Goal: Task Accomplishment & Management: Manage account settings

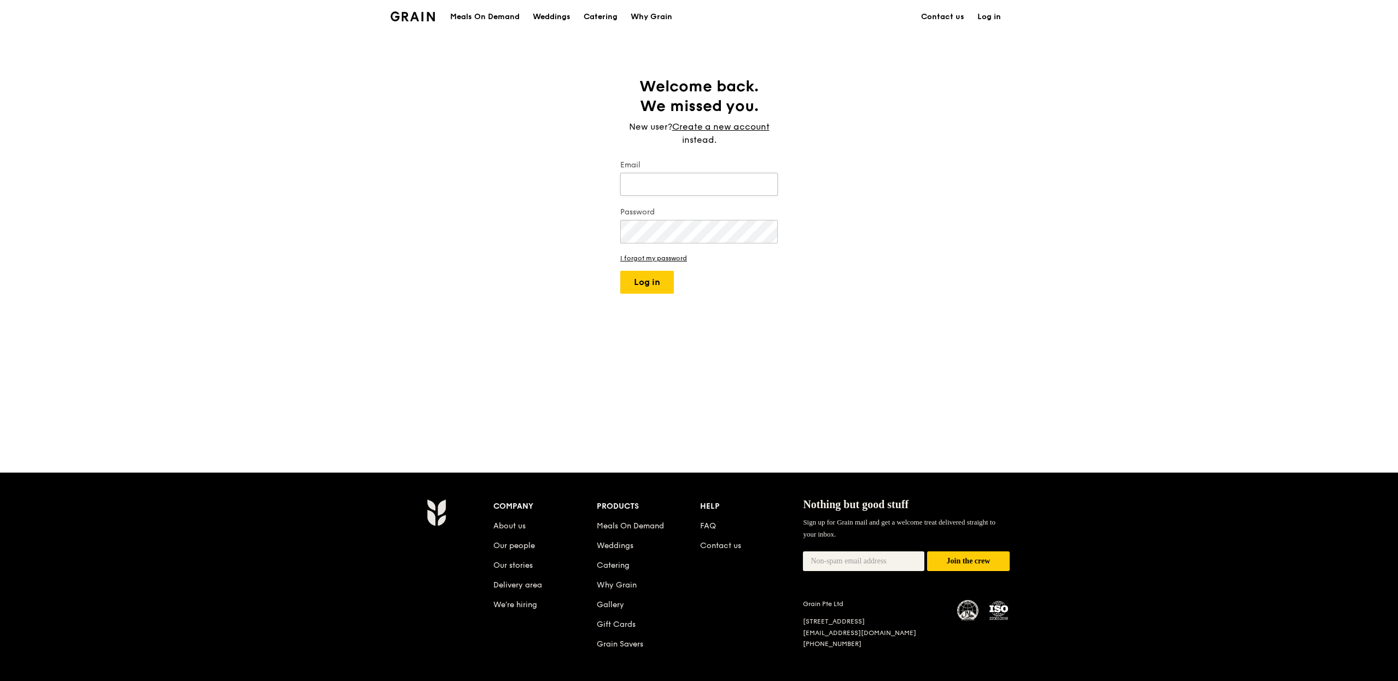
drag, startPoint x: 698, startPoint y: 189, endPoint x: 706, endPoint y: 193, distance: 8.1
click at [698, 189] on input "Email" at bounding box center [699, 184] width 158 height 23
type input "eliza@grain.com.sg"
click at [646, 284] on button "Log in" at bounding box center [647, 282] width 54 height 23
select select "100"
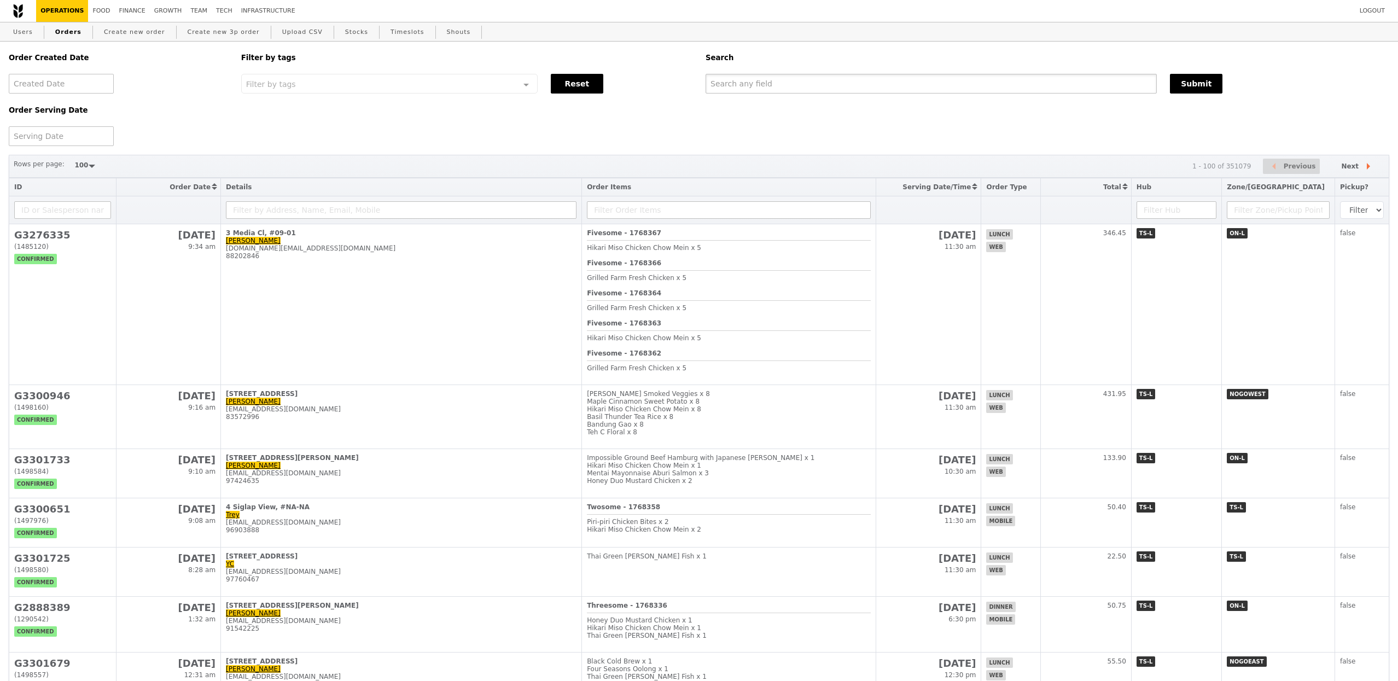
click at [756, 85] on input "text" at bounding box center [931, 84] width 451 height 20
type input "hema"
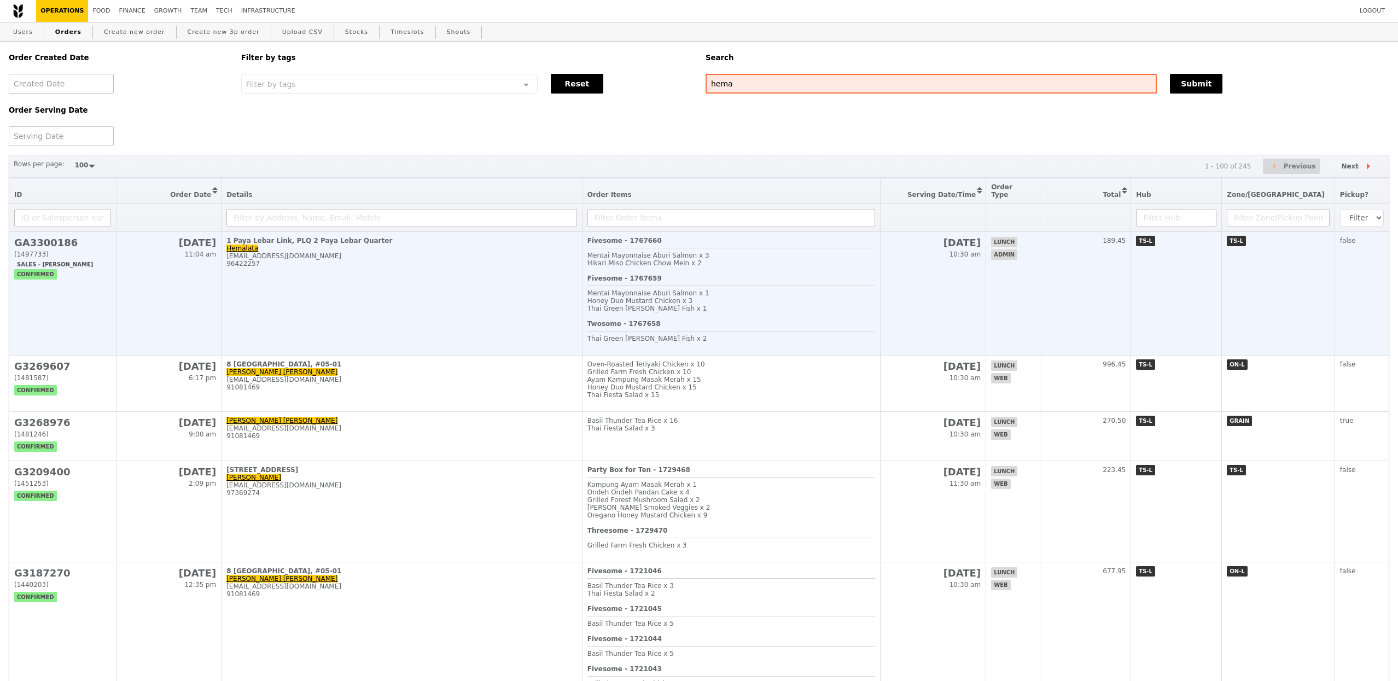
click at [450, 307] on td "1 Paya Lebar Link, PLQ 2 Paya Lebar Quarter Hemalata hemalata.c@jll.com 96422257" at bounding box center [402, 294] width 361 height 124
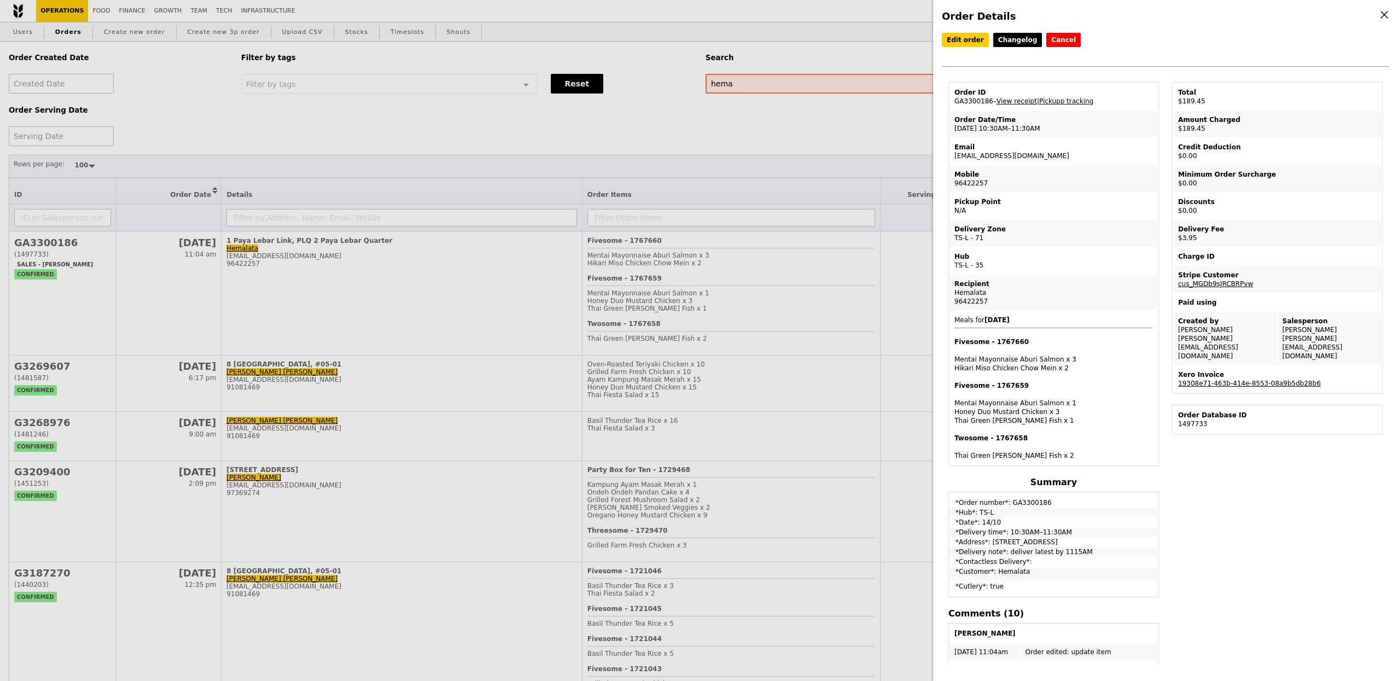
click at [822, 288] on div "Order Details Edit order Changelog Cancel Order ID GA3300186 – View receipt | P…" at bounding box center [699, 340] width 1398 height 681
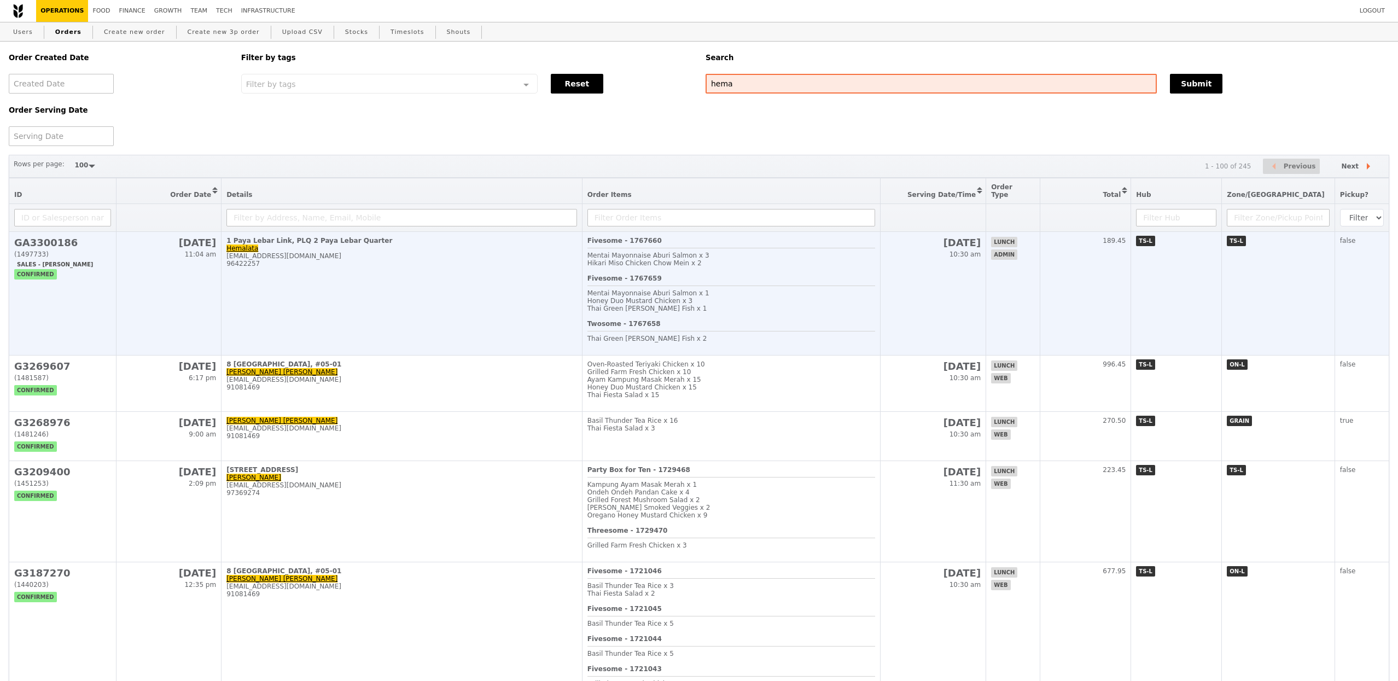
click at [820, 289] on div "Mentai Mayonnaise Aburi Salmon x 1" at bounding box center [731, 293] width 288 height 8
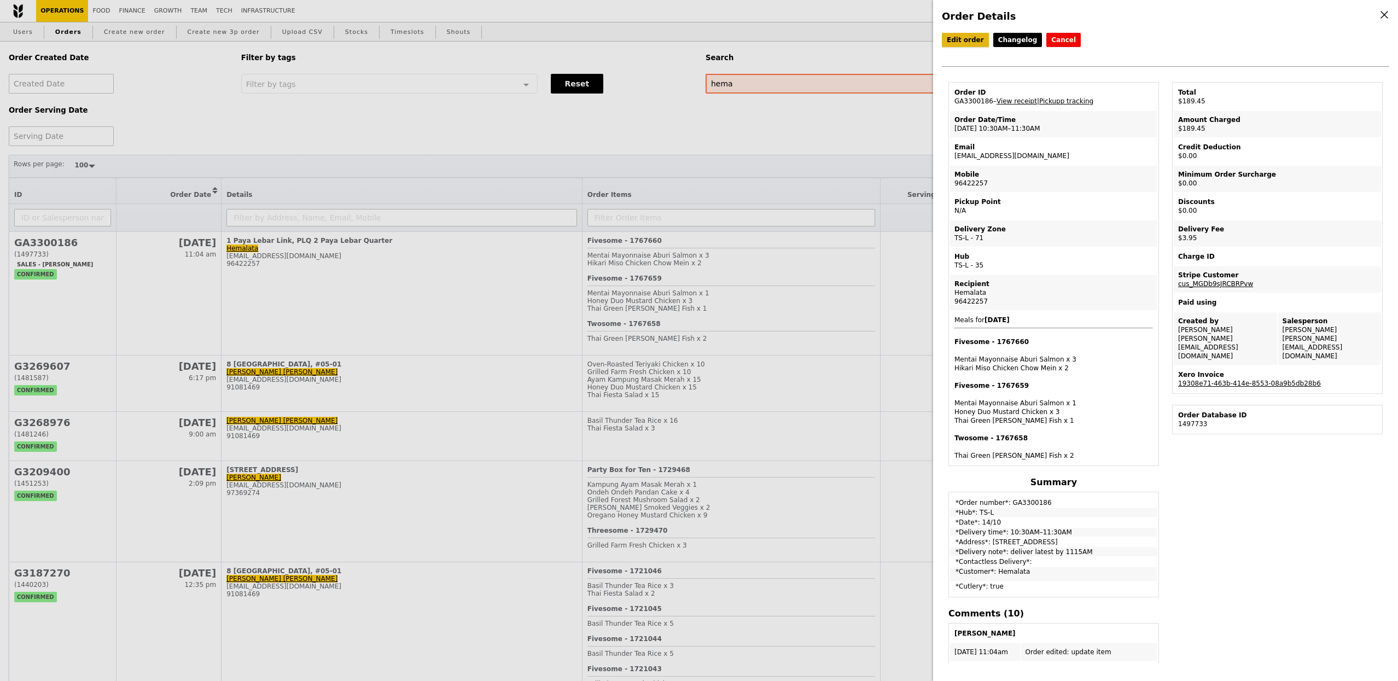
click at [965, 44] on link "Edit order" at bounding box center [965, 40] width 47 height 14
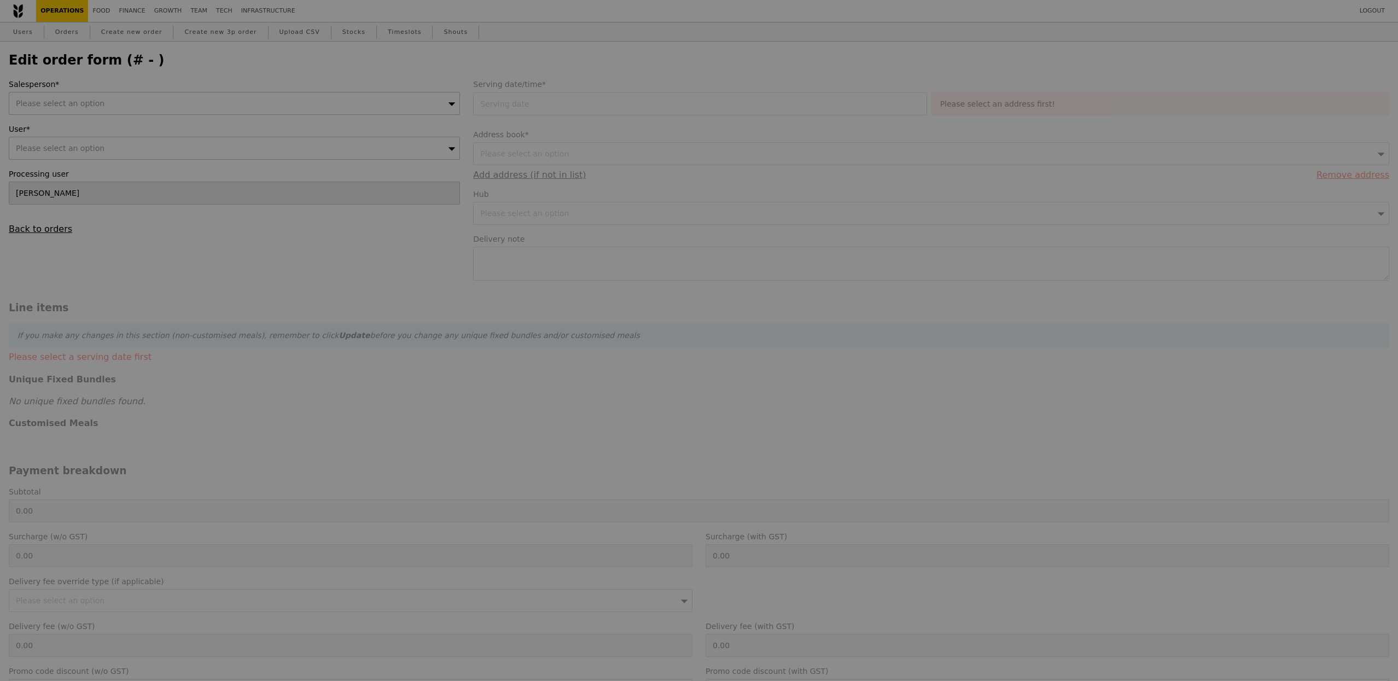
type input "14 Oct 2025"
type textarea "deliver latest by 1115AM"
type input "185.50"
type input "3.62"
type input "3.95"
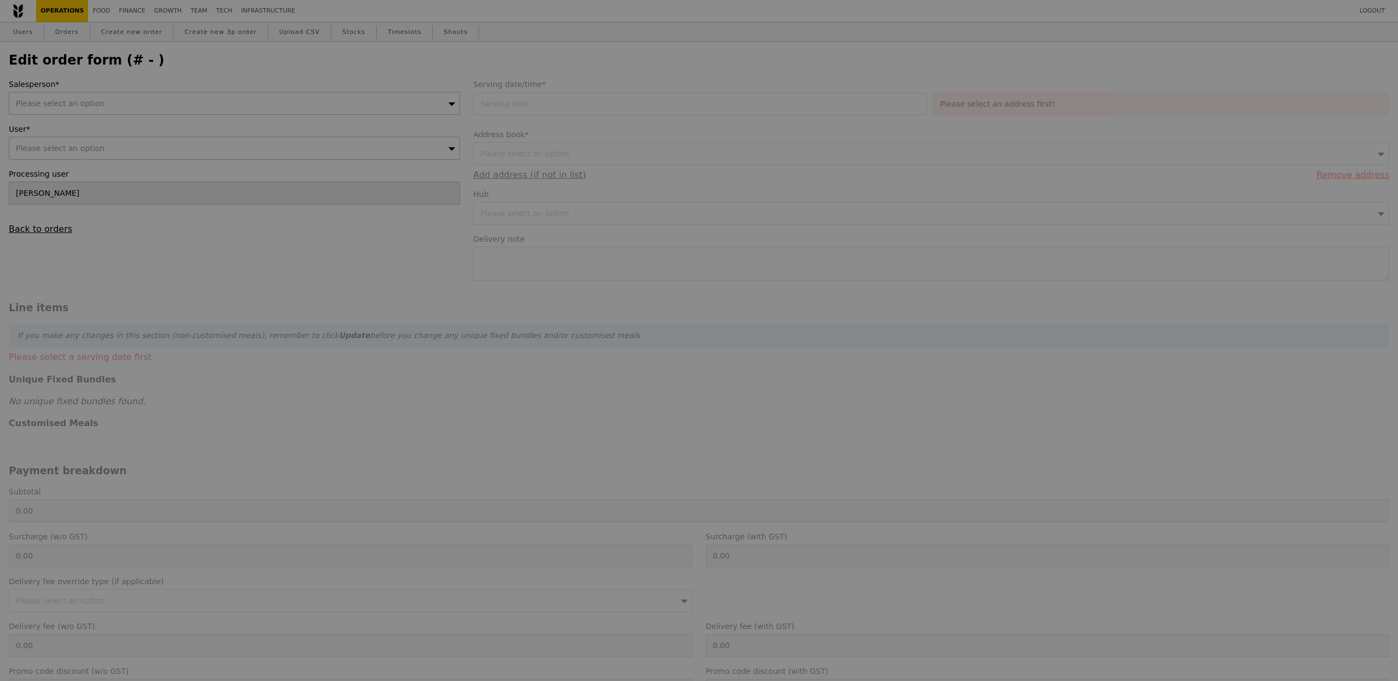
type input "189.45"
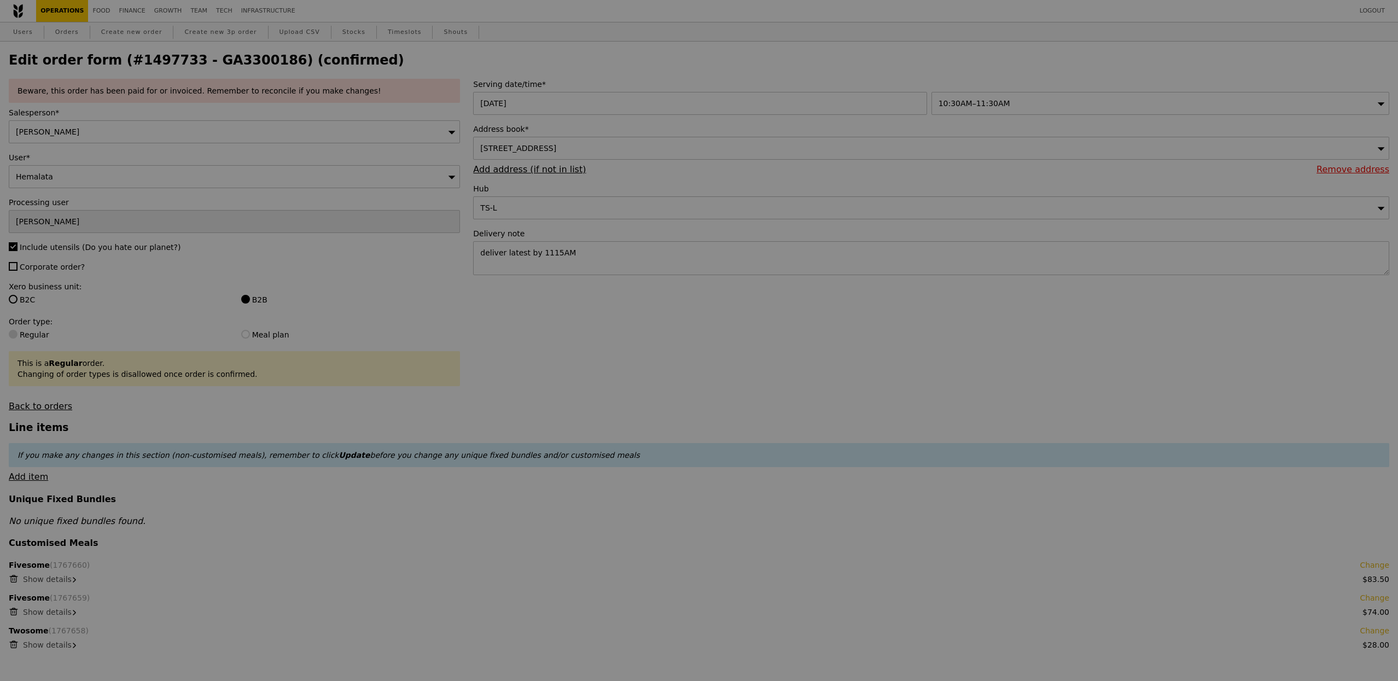
type input "Update"
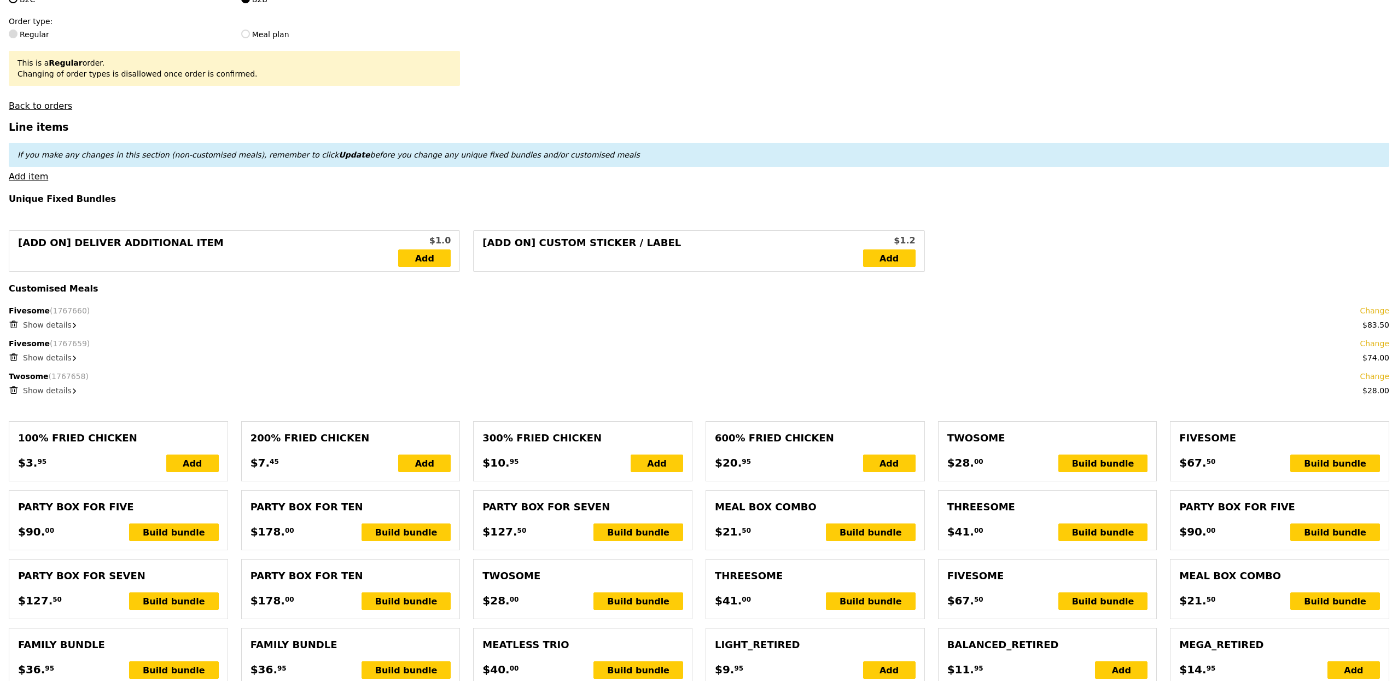
scroll to position [323, 0]
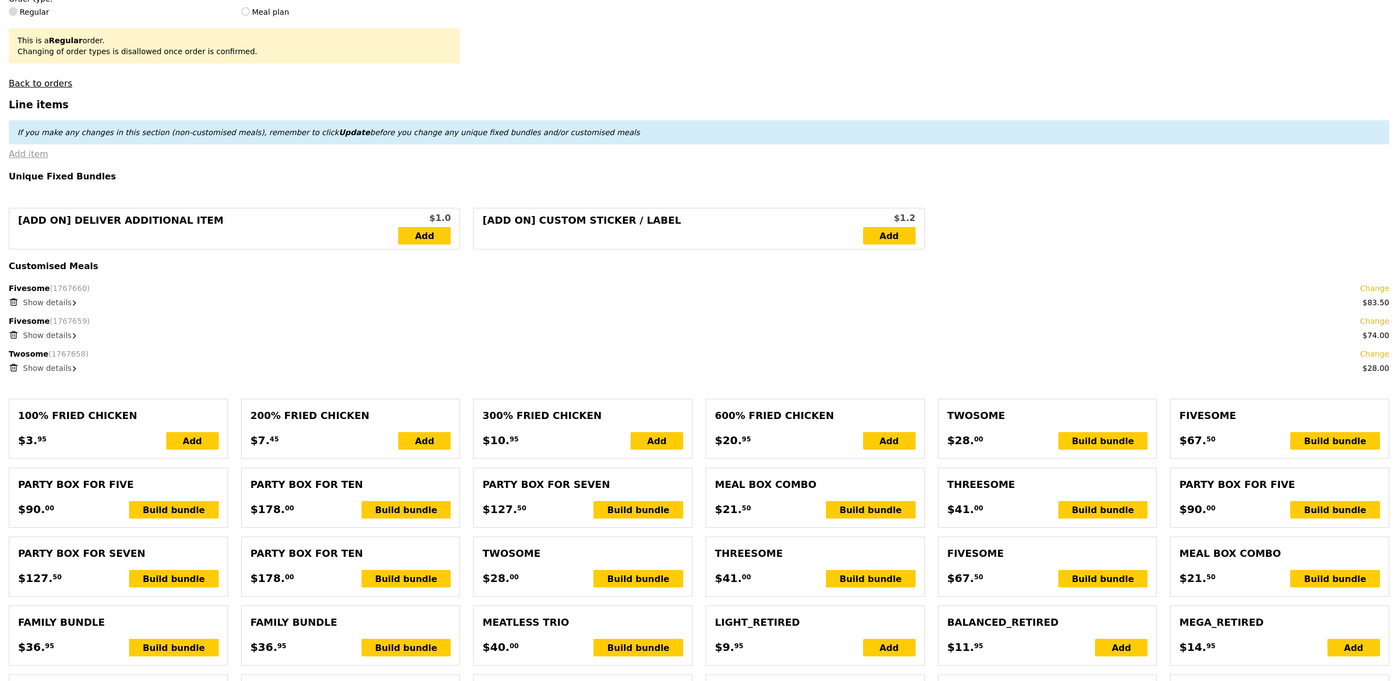
click at [22, 159] on link "Add item" at bounding box center [28, 154] width 39 height 10
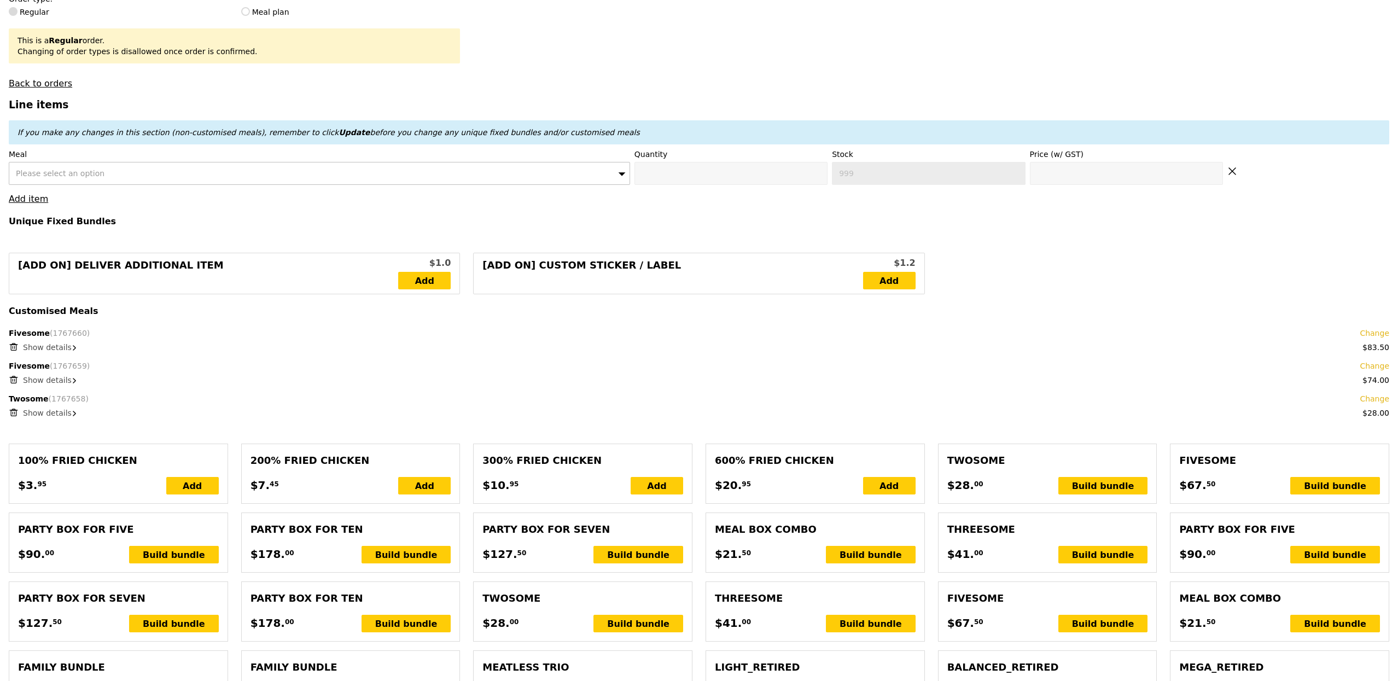
click at [178, 179] on div "Please select an option" at bounding box center [319, 173] width 621 height 23
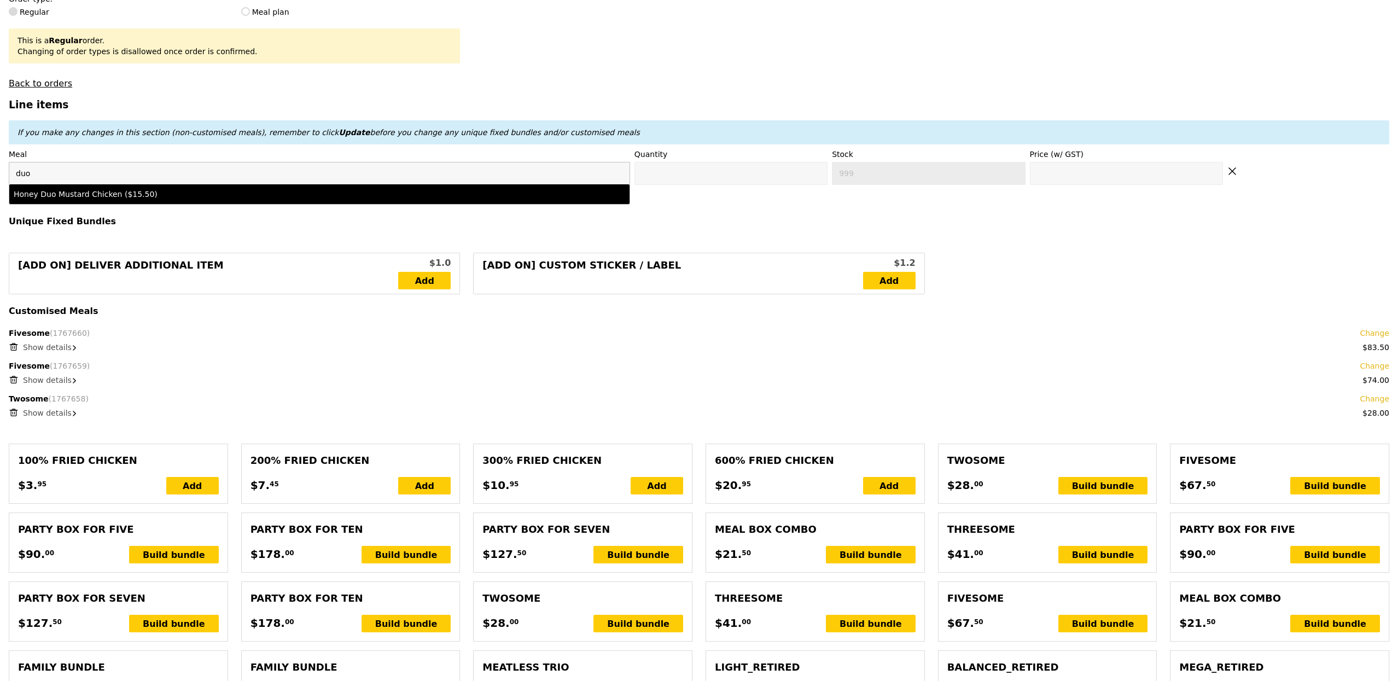
type input "duo"
click at [163, 200] on div "Honey Duo Mustard Chicken ($15.50)" at bounding box center [243, 194] width 458 height 11
type input "0"
type input "4"
type input "15.5"
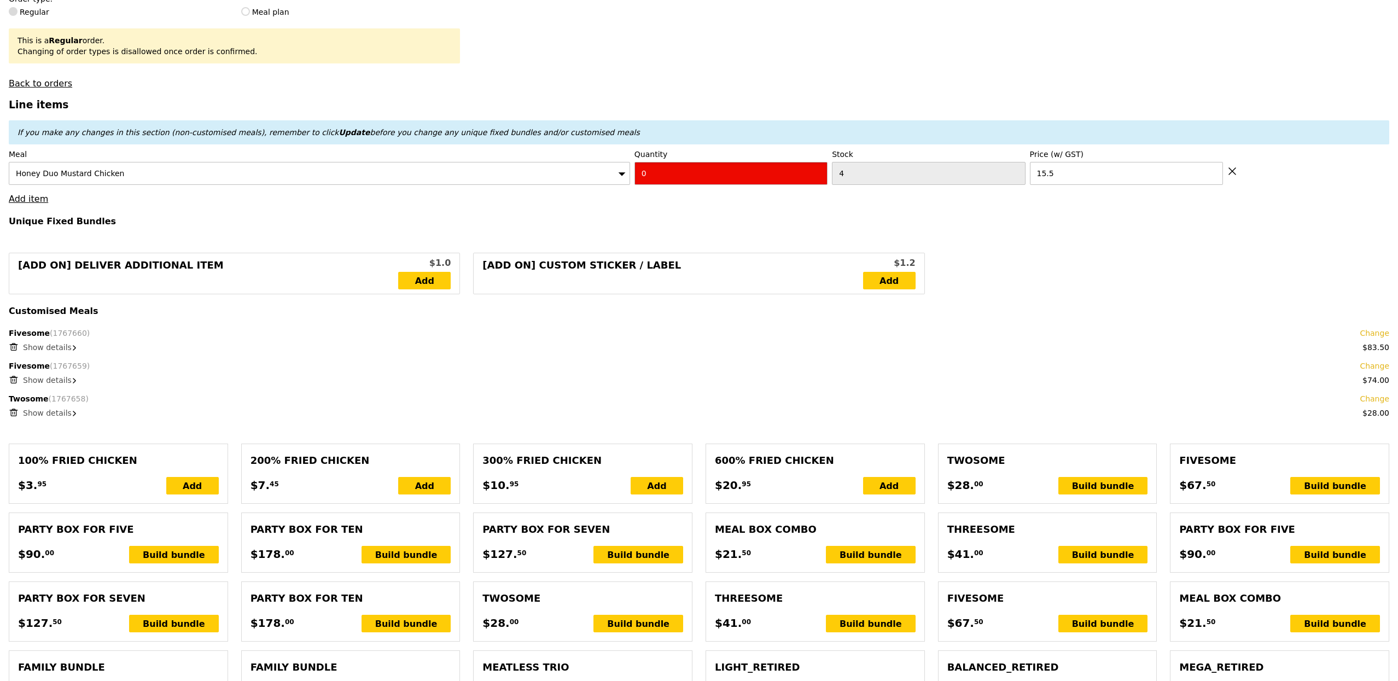
drag, startPoint x: 698, startPoint y: 173, endPoint x: 542, endPoint y: 129, distance: 161.9
type input "1"
drag, startPoint x: 781, startPoint y: 350, endPoint x: 769, endPoint y: 358, distance: 14.3
click at [781, 351] on div "Show details" at bounding box center [706, 347] width 1366 height 11
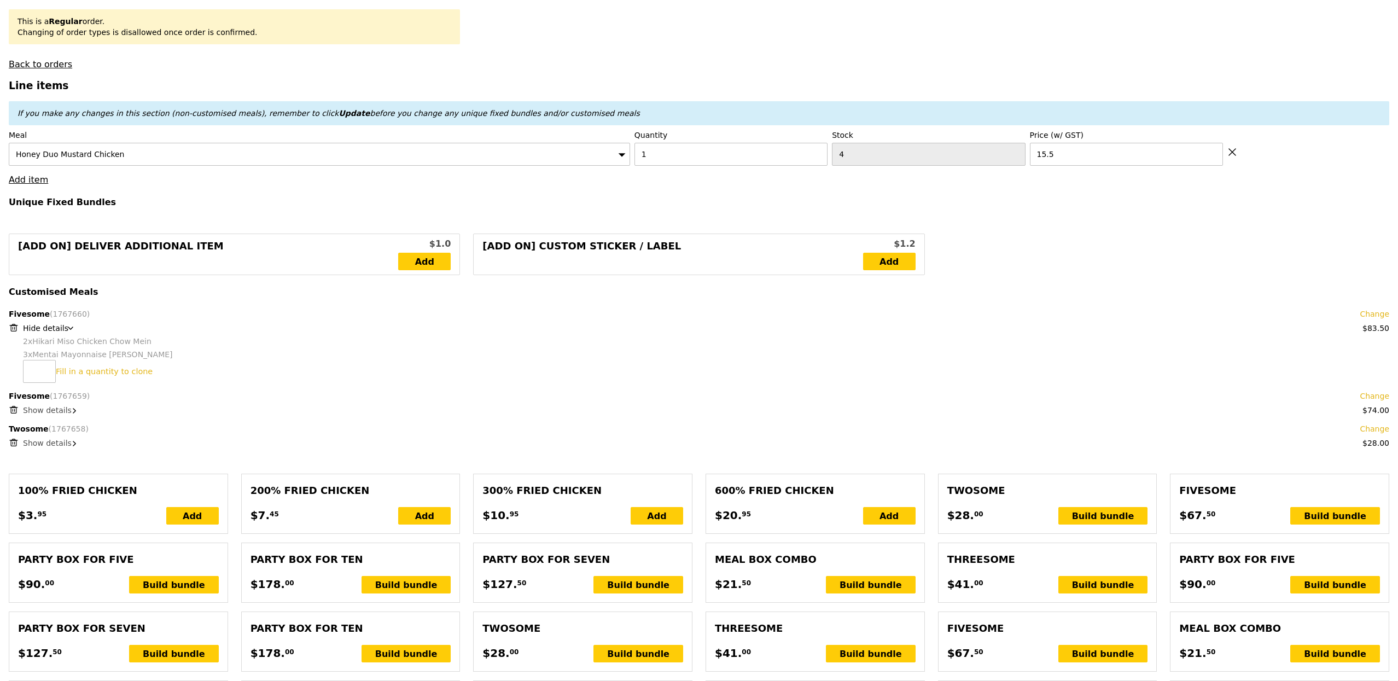
type input "Loading..."
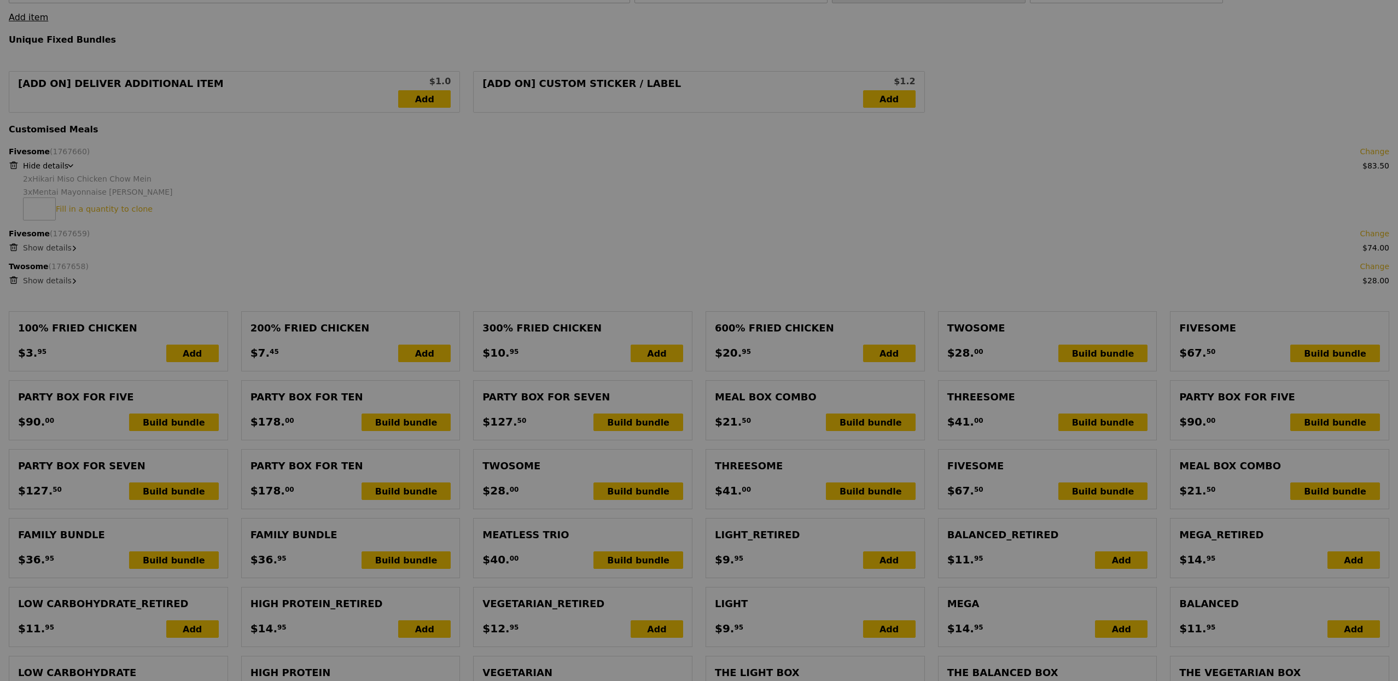
type input "0.00"
type input "7.66"
type input "8.35"
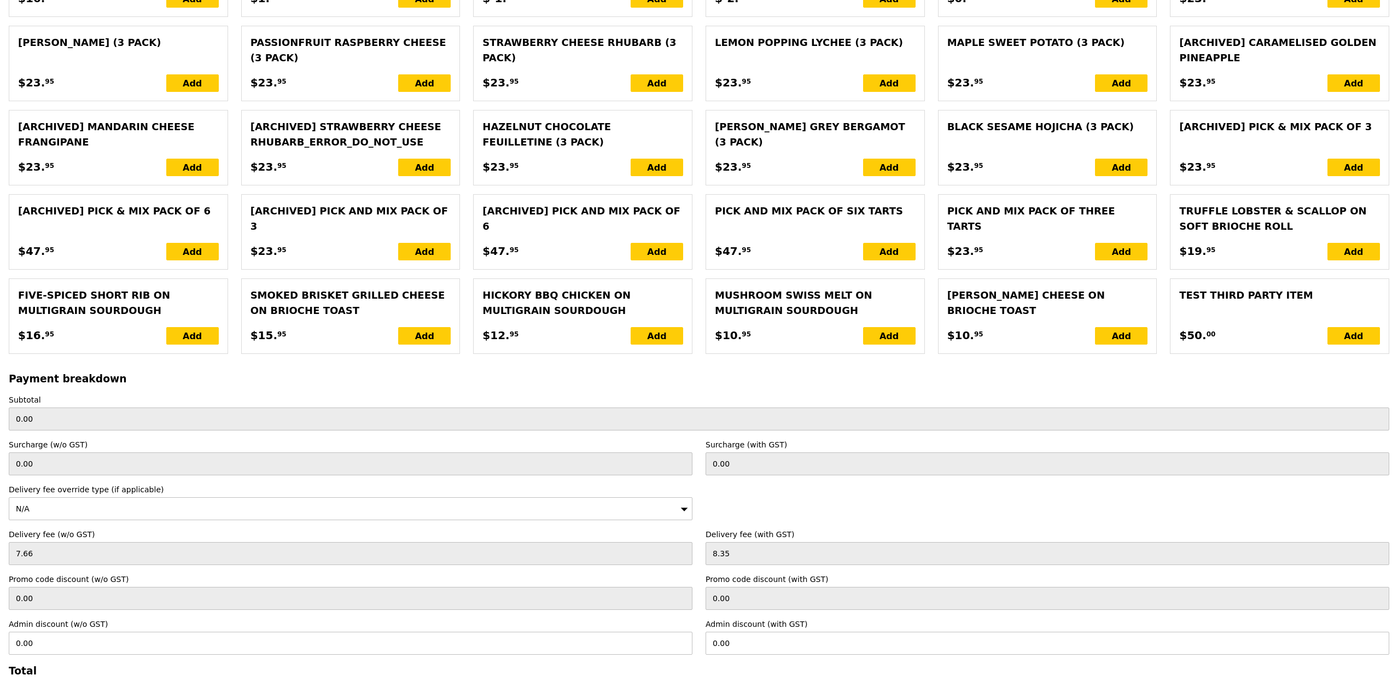
scroll to position [2267, 0]
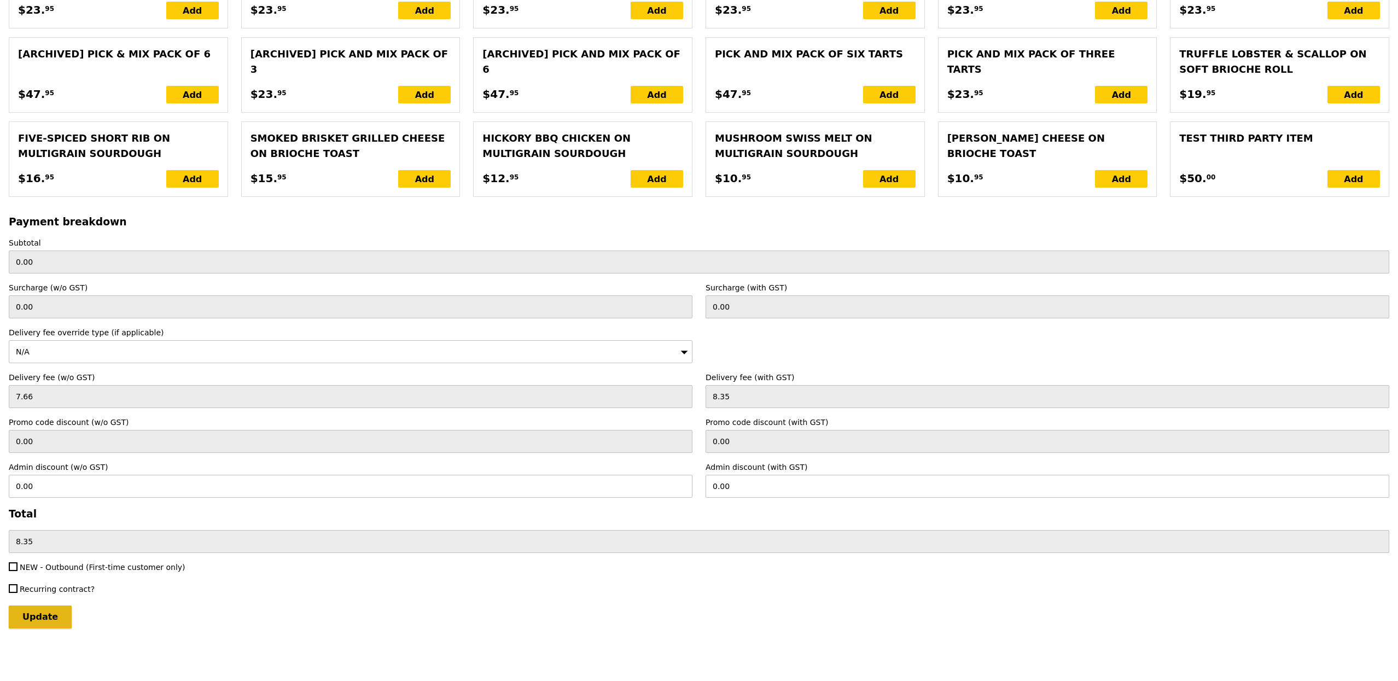
click at [43, 615] on input "Update" at bounding box center [40, 616] width 63 height 23
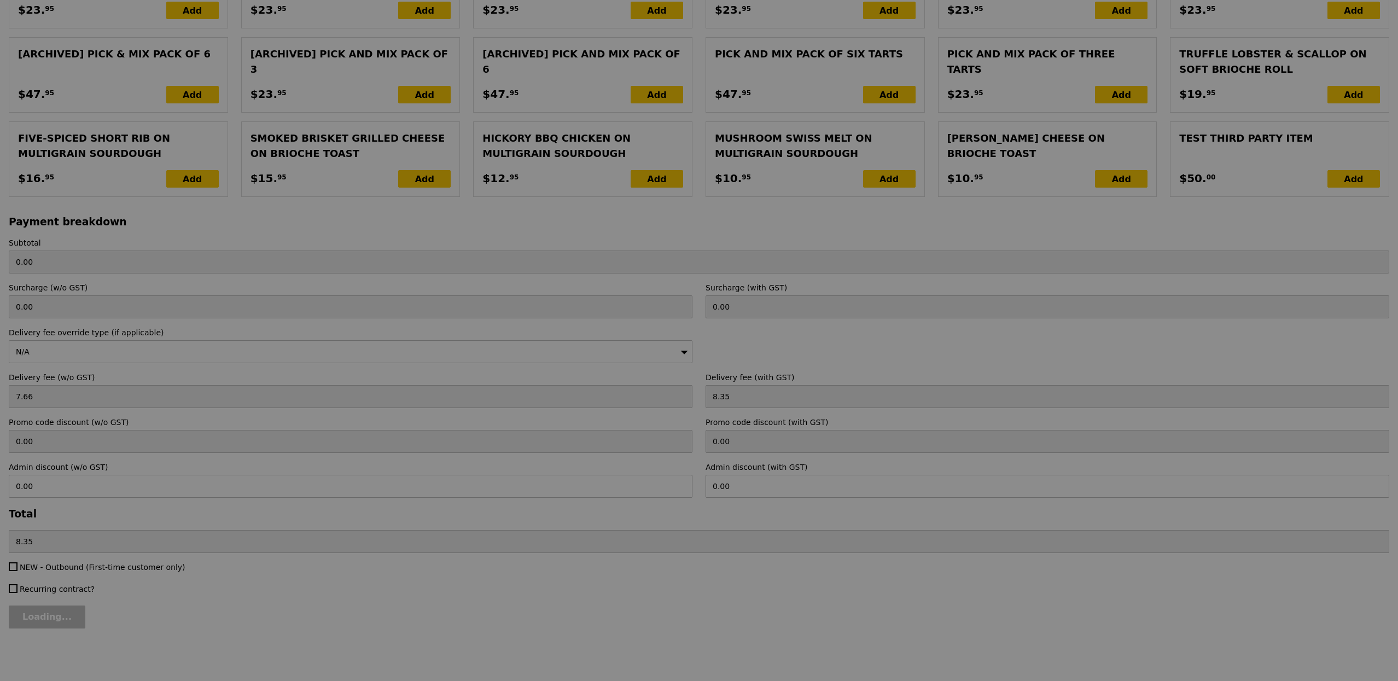
type input "Loading..."
type input "201.00"
type input "3.62"
type input "3.95"
type input "204.95"
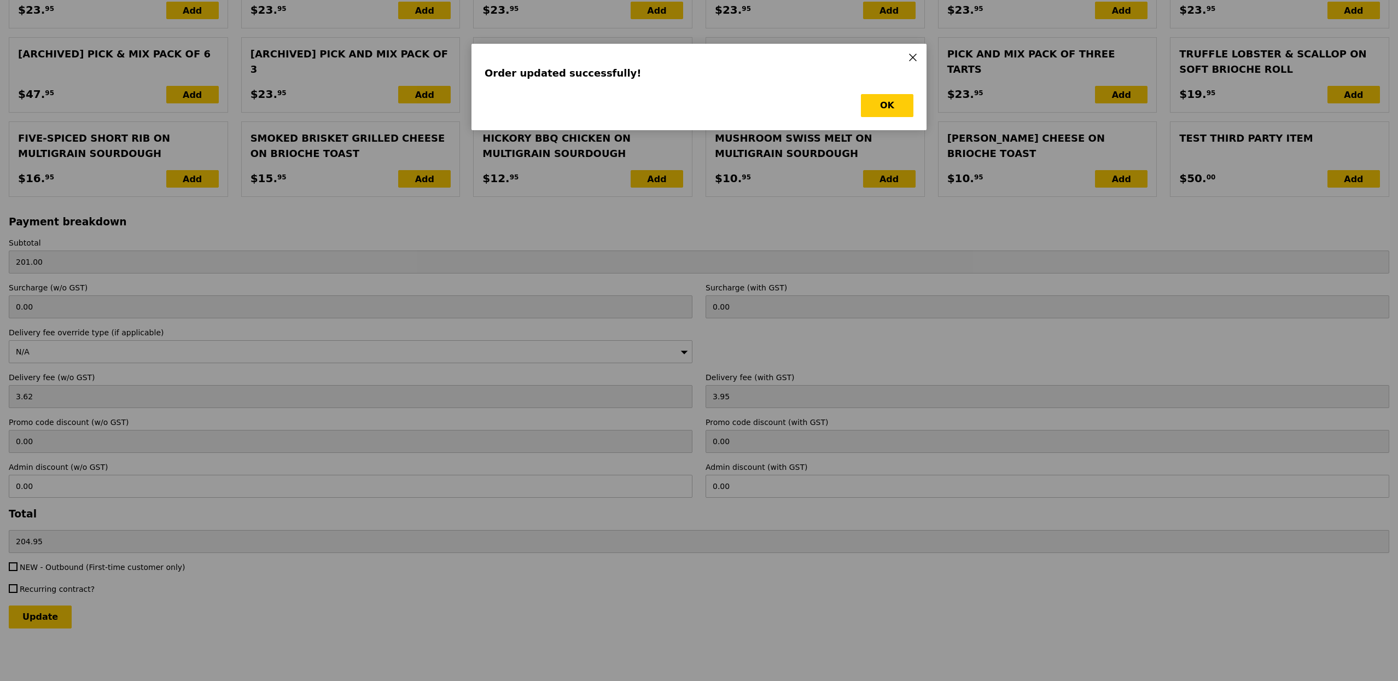
scroll to position [0, 0]
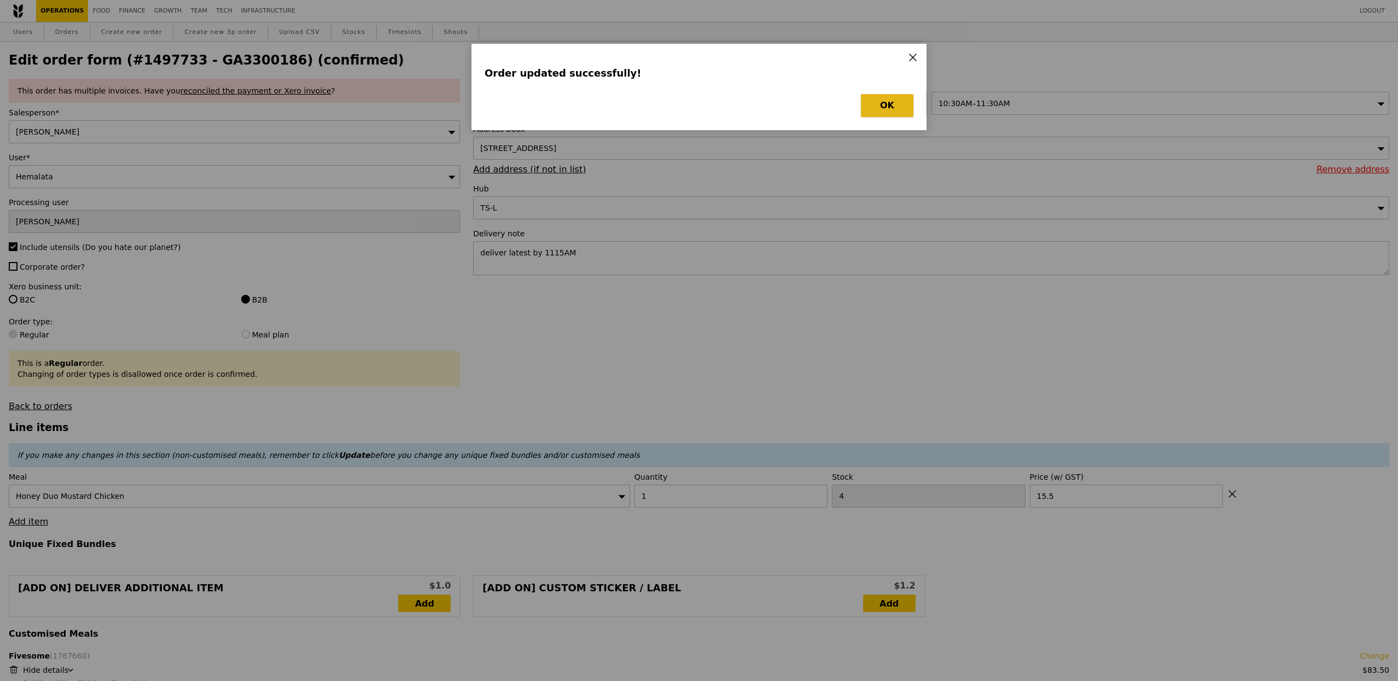
click at [895, 114] on button "OK" at bounding box center [887, 105] width 53 height 23
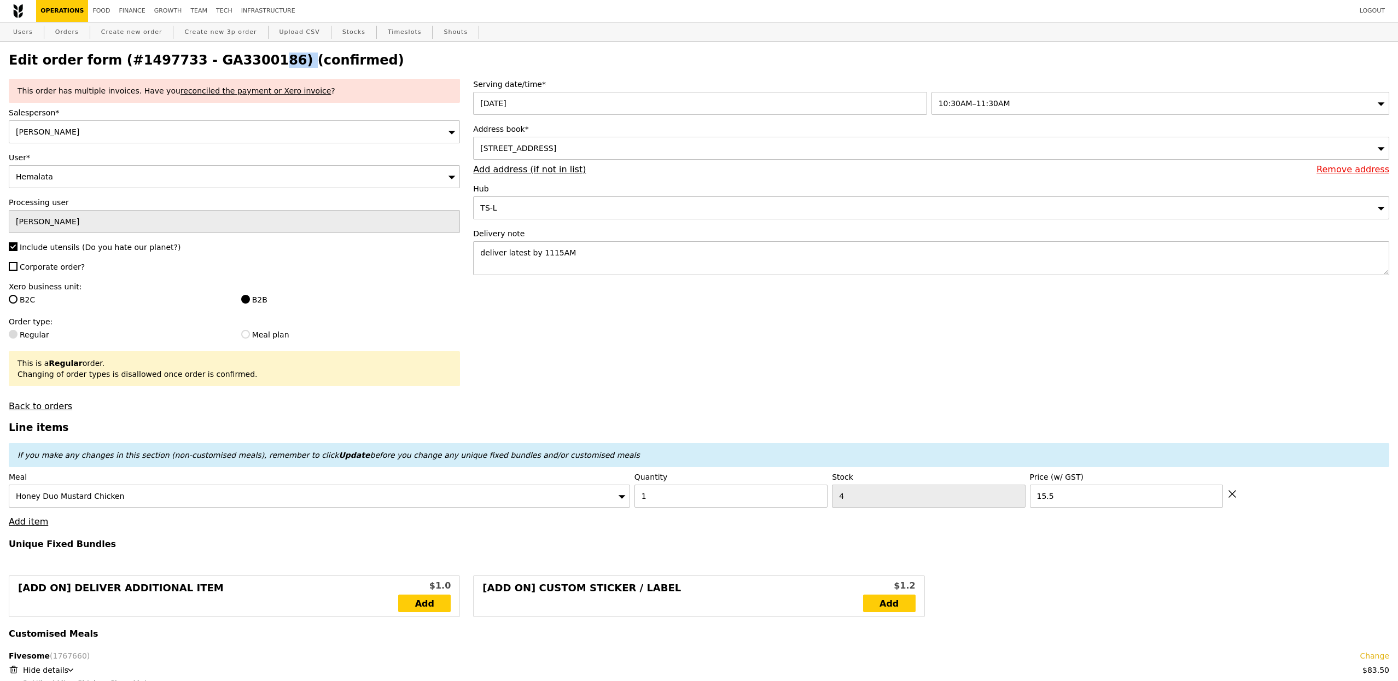
drag, startPoint x: 188, startPoint y: 61, endPoint x: 258, endPoint y: 65, distance: 70.1
click at [258, 65] on h2 "Edit order form (#1497733 - GA3300186) (confirmed)" at bounding box center [699, 60] width 1381 height 15
copy h2 "GA3300186"
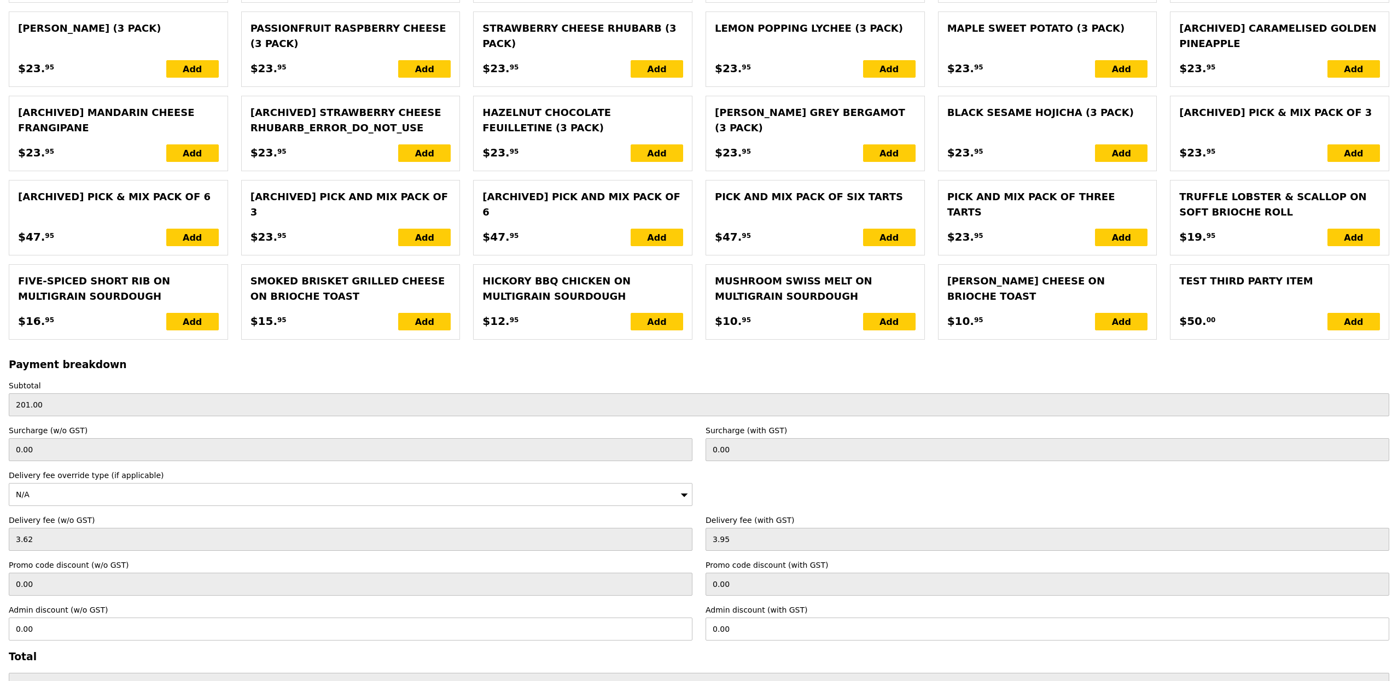
scroll to position [2267, 0]
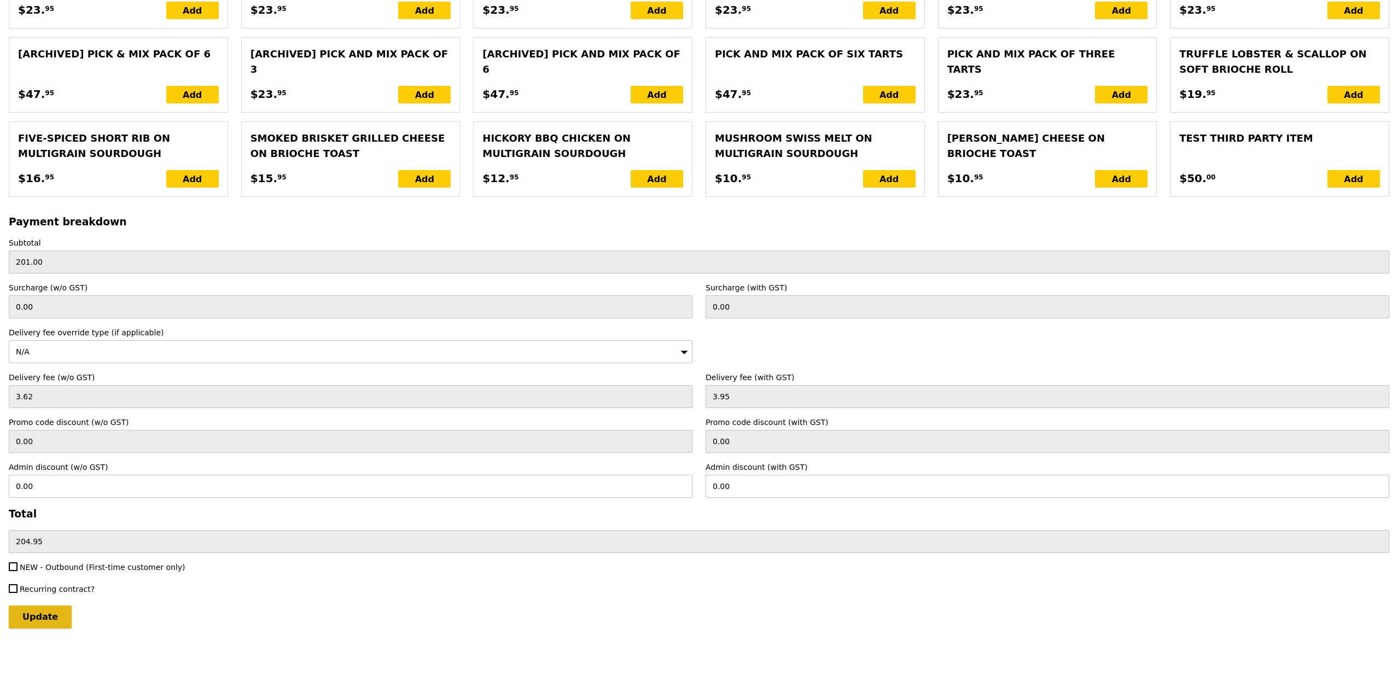
click at [61, 610] on input "Update" at bounding box center [40, 616] width 63 height 23
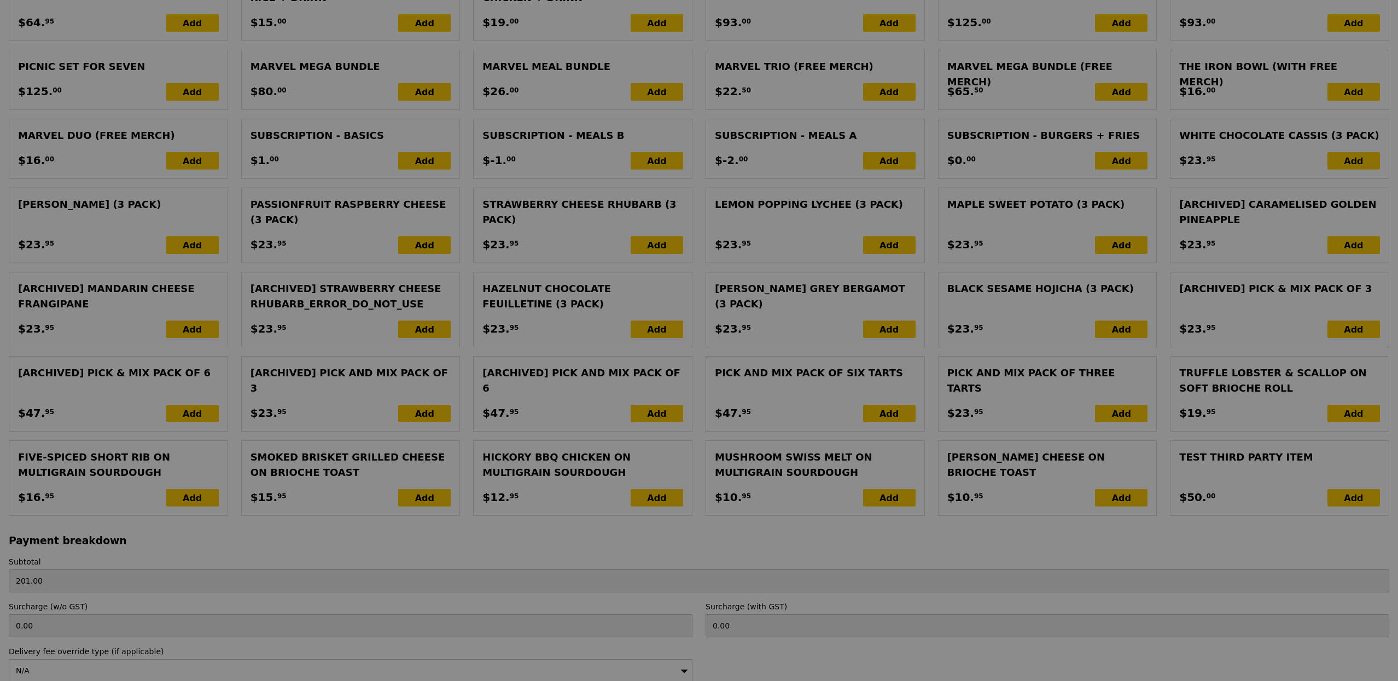
scroll to position [1665, 0]
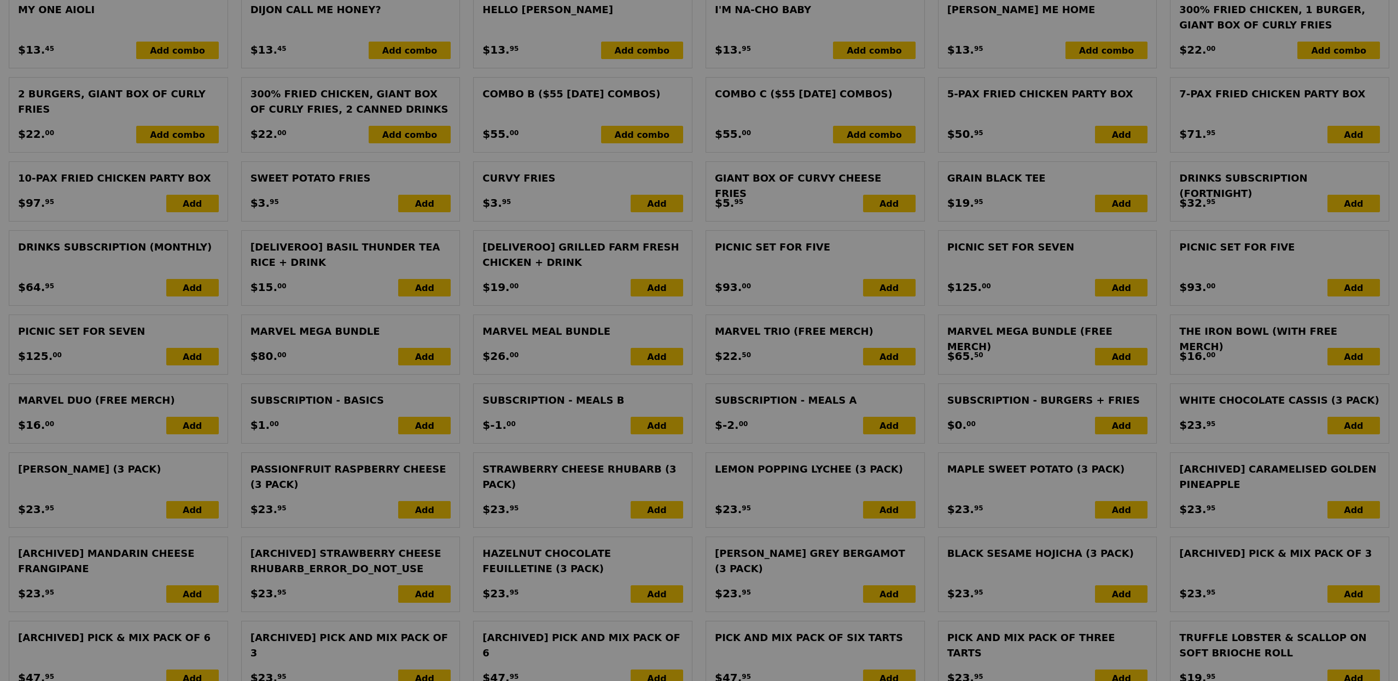
type input "Update"
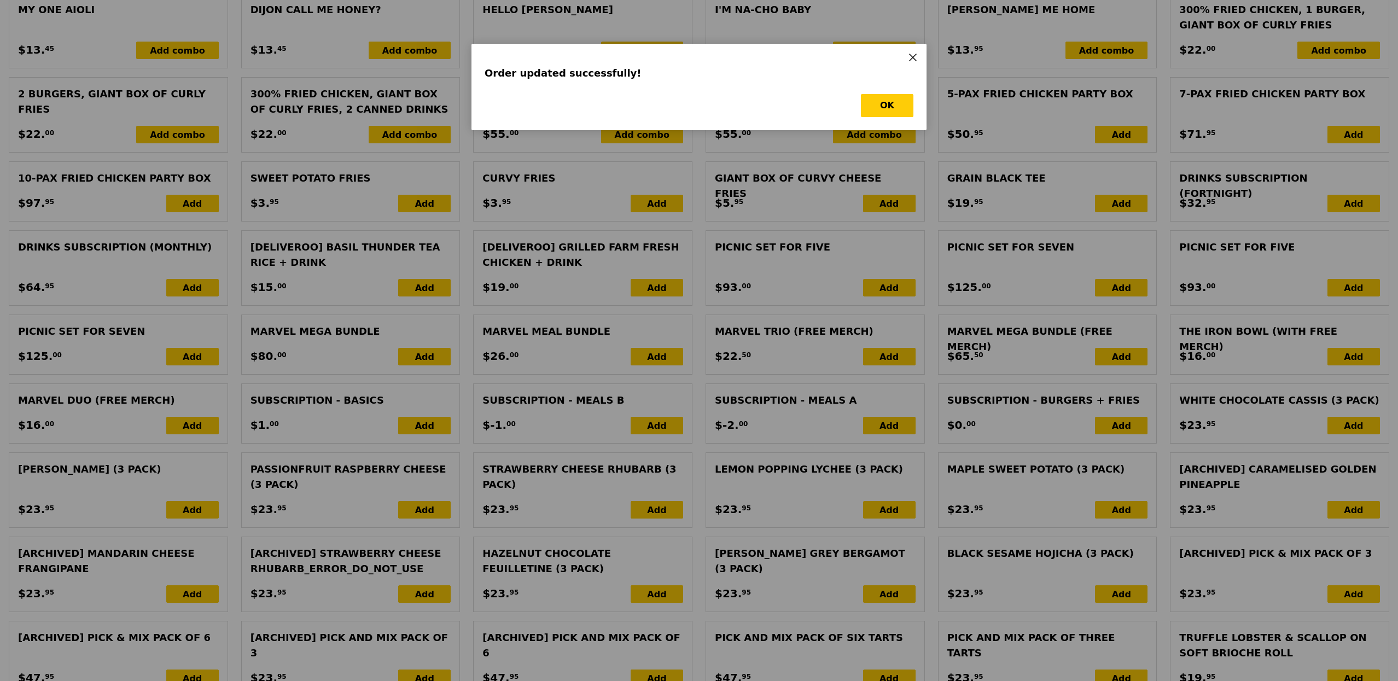
scroll to position [0, 0]
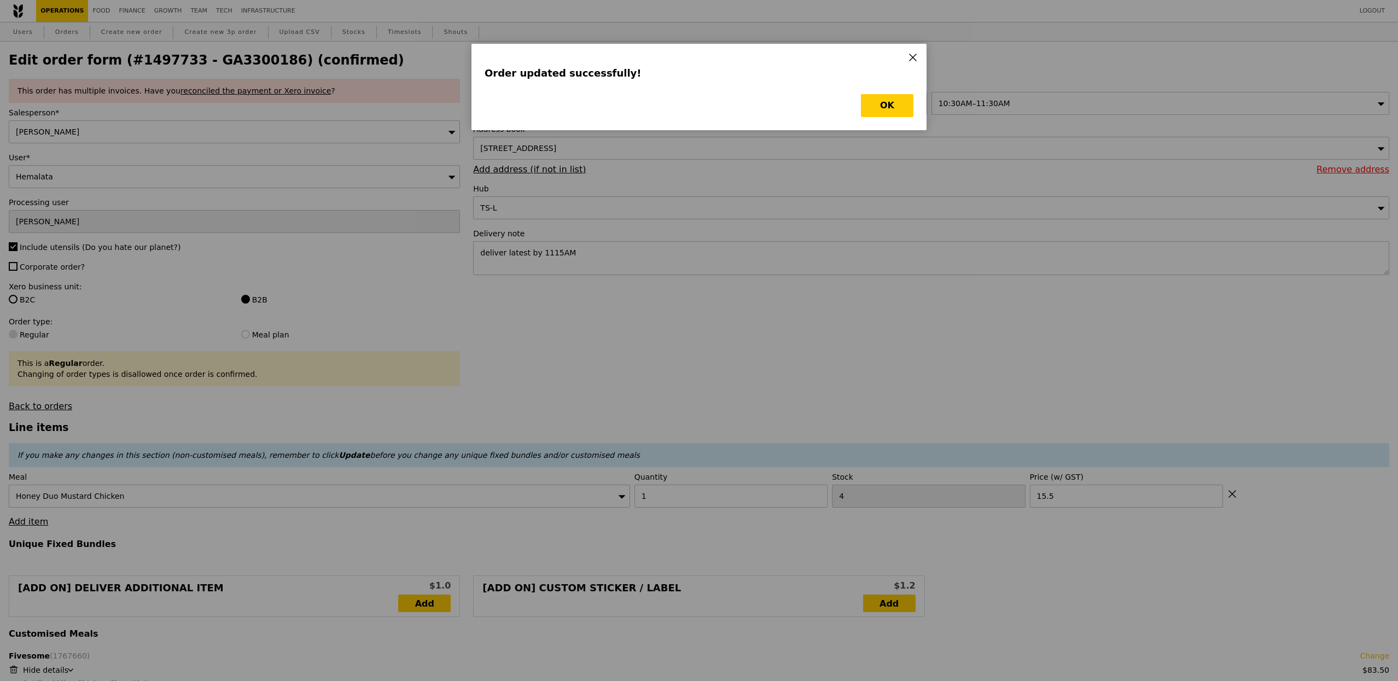
click at [915, 57] on icon at bounding box center [913, 58] width 10 height 10
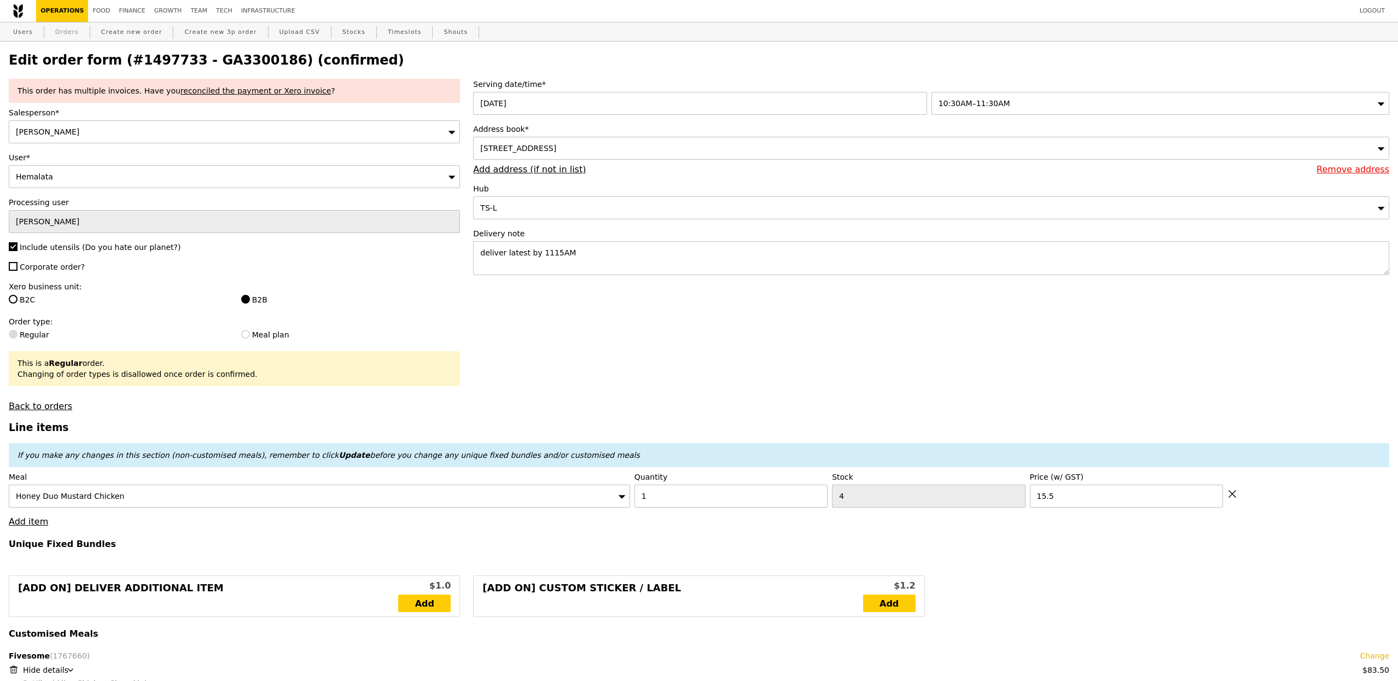
click at [63, 30] on link "Orders" at bounding box center [67, 32] width 32 height 20
select select "100"
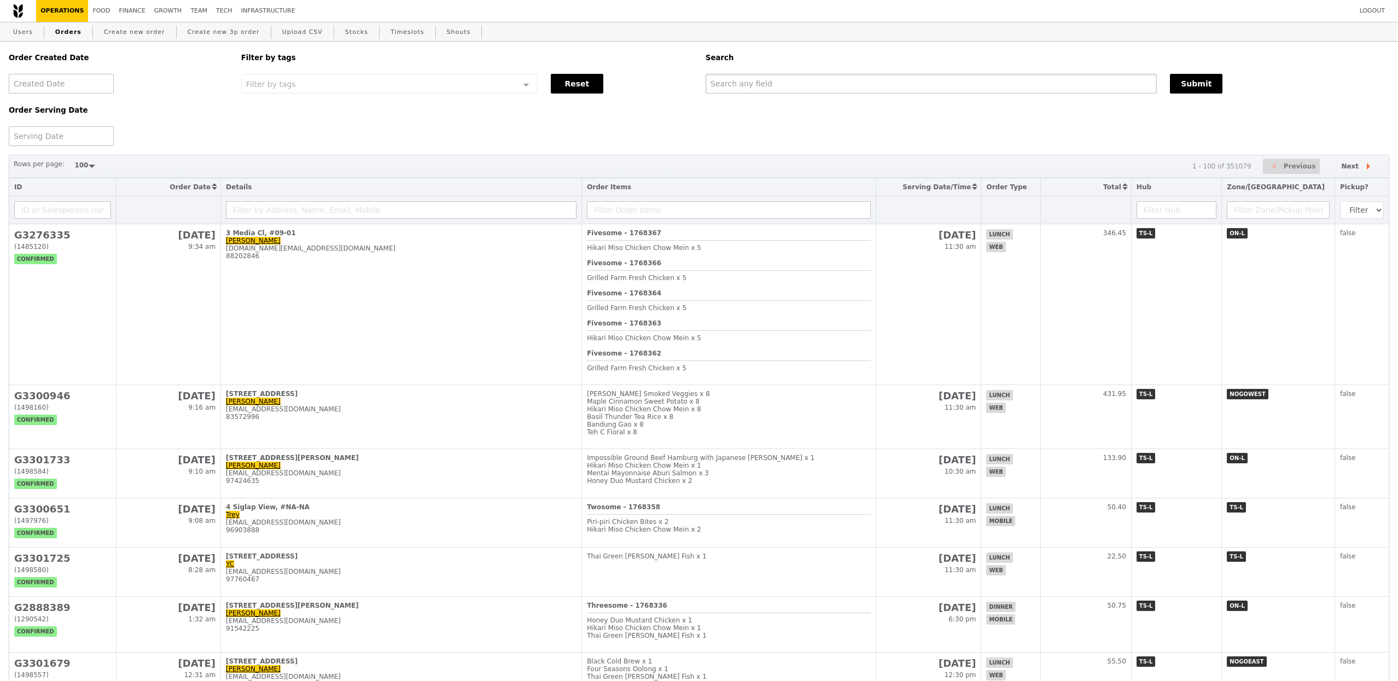
click at [753, 89] on input "text" at bounding box center [931, 84] width 451 height 20
type input "hema"
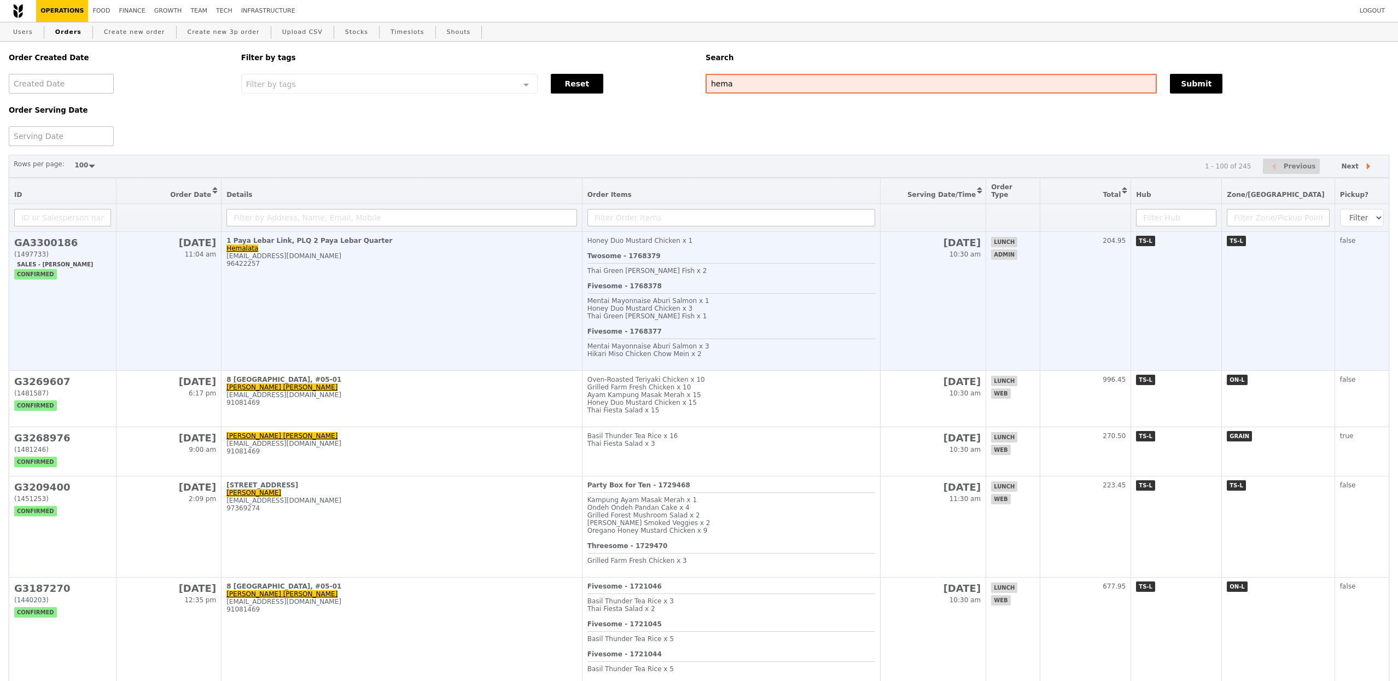
click at [551, 324] on td "1 Paya Lebar Link, PLQ 2 Paya Lebar Quarter Hemalata hemalata.c@jll.com 96422257" at bounding box center [402, 301] width 361 height 139
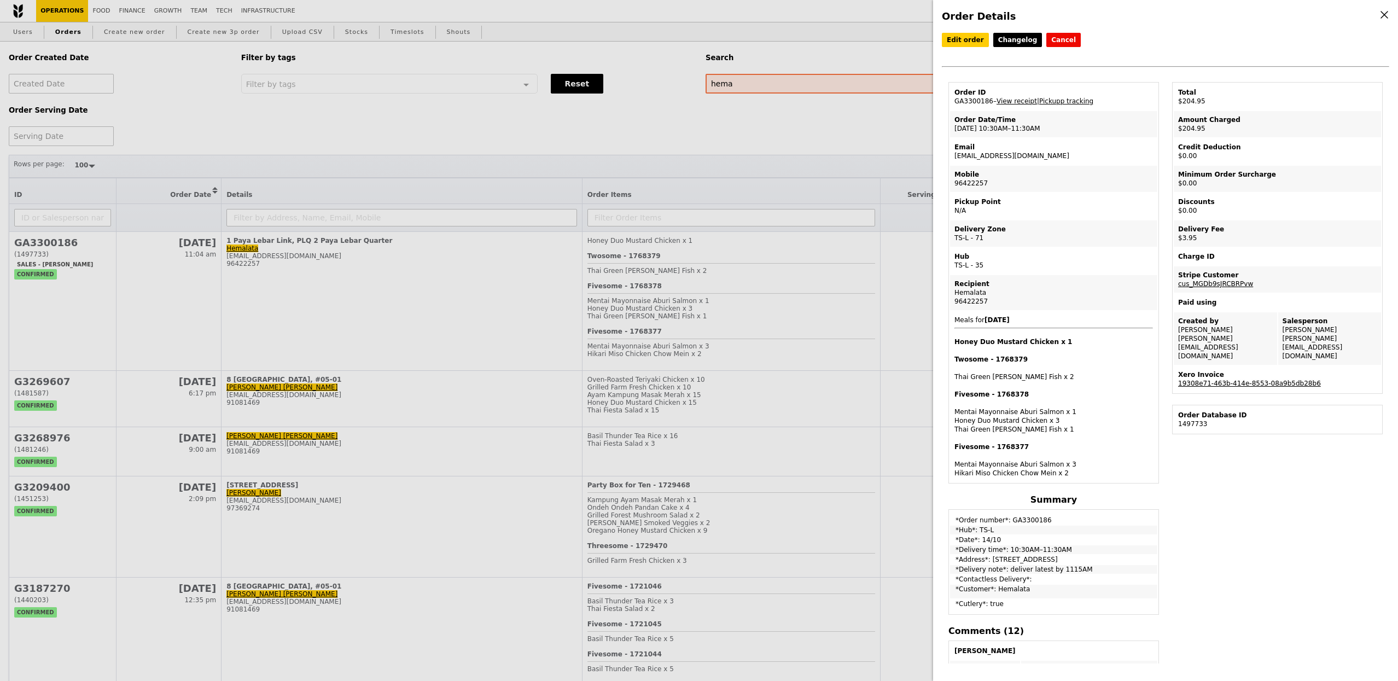
click at [1261, 380] on link "19308e71-463b-414e-8553-08a9b5db28b6" at bounding box center [1249, 384] width 143 height 8
click at [1006, 101] on link "View receipt" at bounding box center [1017, 101] width 40 height 8
click at [1269, 263] on td "Charge ID" at bounding box center [1277, 257] width 207 height 18
click at [1071, 321] on td "Meals for 2025-10-14 Honey Duo Mustard Chicken x 1 Twosome - 1768379 Thai Green…" at bounding box center [1053, 396] width 207 height 171
drag, startPoint x: 1011, startPoint y: 158, endPoint x: 947, endPoint y: 156, distance: 64.0
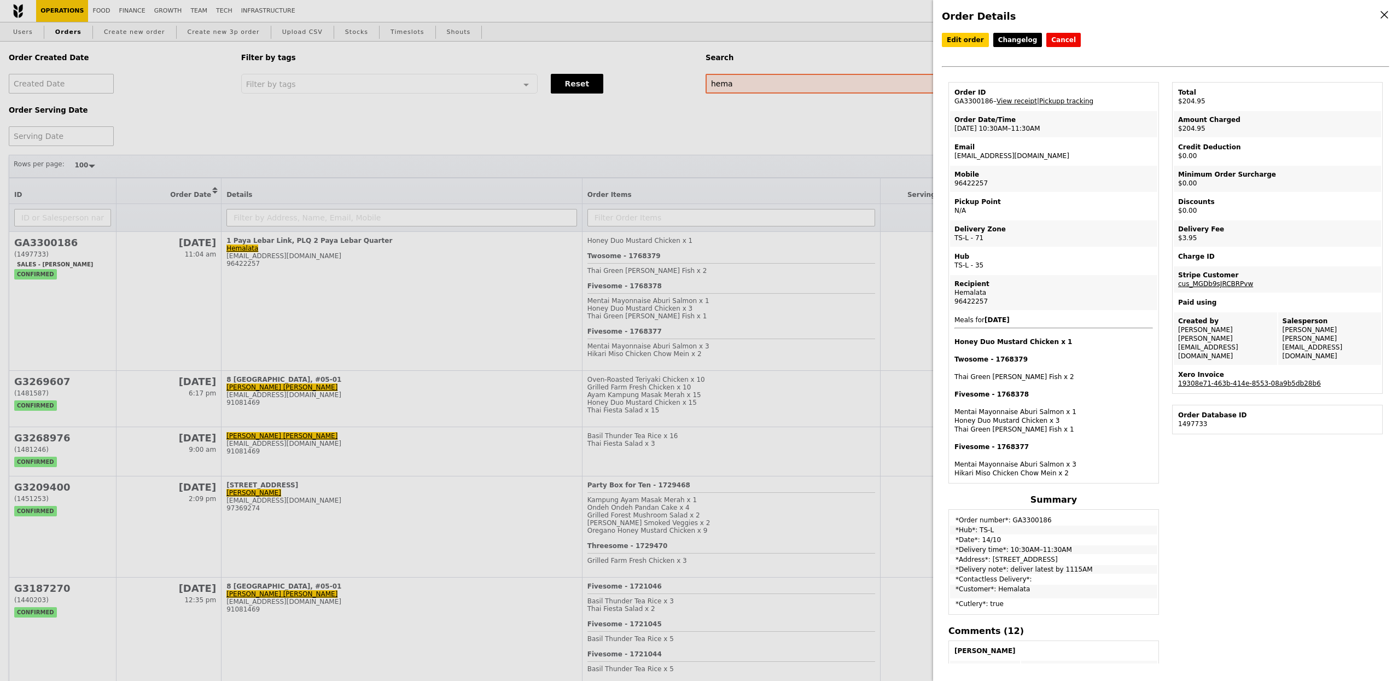
click at [947, 156] on div "Order ID GA3300186 – View receipt | Pickupp tracking Order Date/Time 14/10 – 10…" at bounding box center [1054, 641] width 224 height 1119
click at [1021, 117] on td "Order Date/Time 14/10 – 10:30AM–11:30AM" at bounding box center [1053, 124] width 207 height 26
drag, startPoint x: 983, startPoint y: 155, endPoint x: 953, endPoint y: 156, distance: 30.1
click at [953, 156] on td "Email hemalata.c@jll.com" at bounding box center [1053, 151] width 207 height 26
copy td "hemalata.c@jll.com"
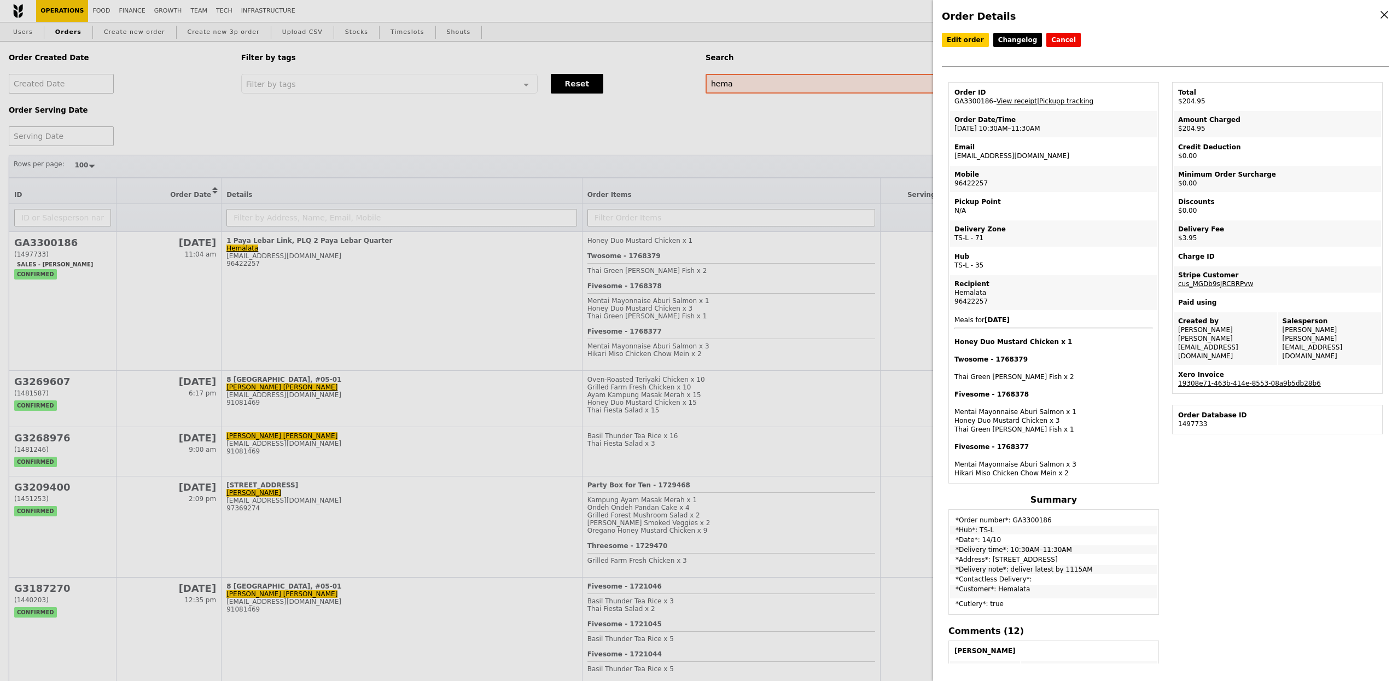
click at [1025, 103] on link "View receipt" at bounding box center [1017, 101] width 40 height 8
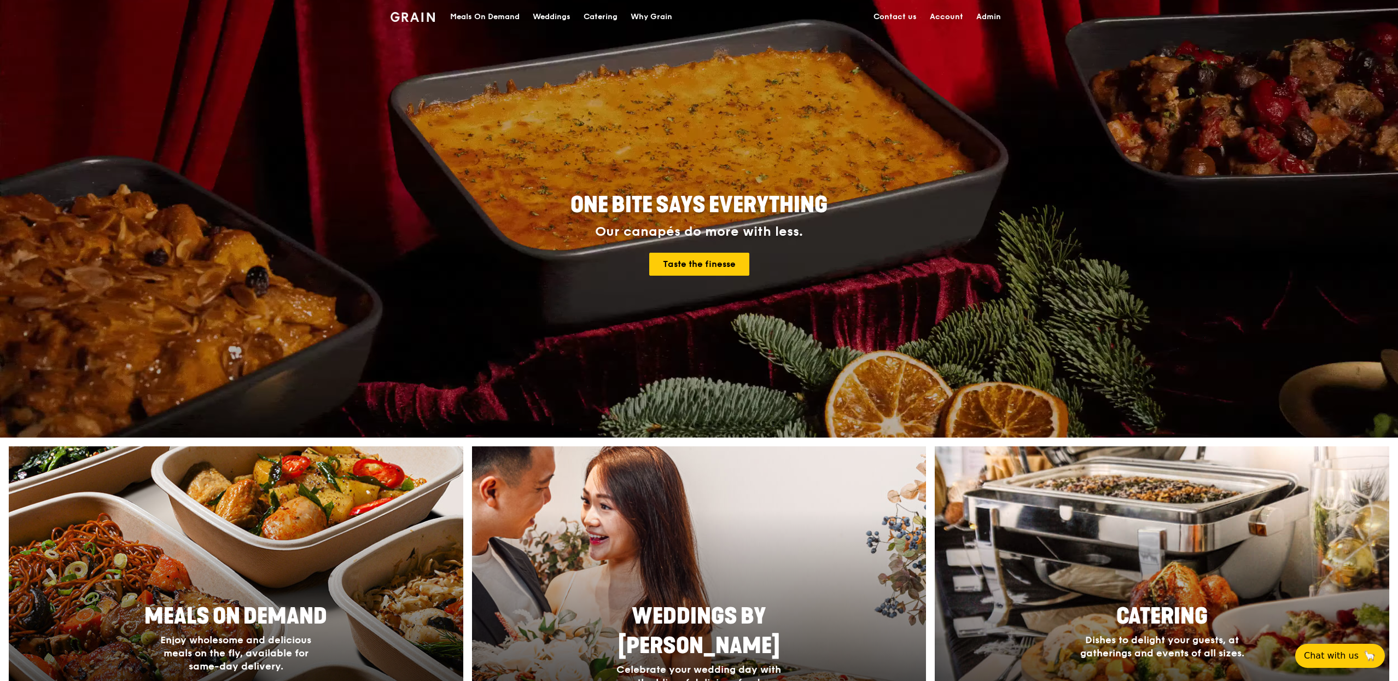
click at [480, 9] on div "Meals On Demand" at bounding box center [484, 17] width 69 height 33
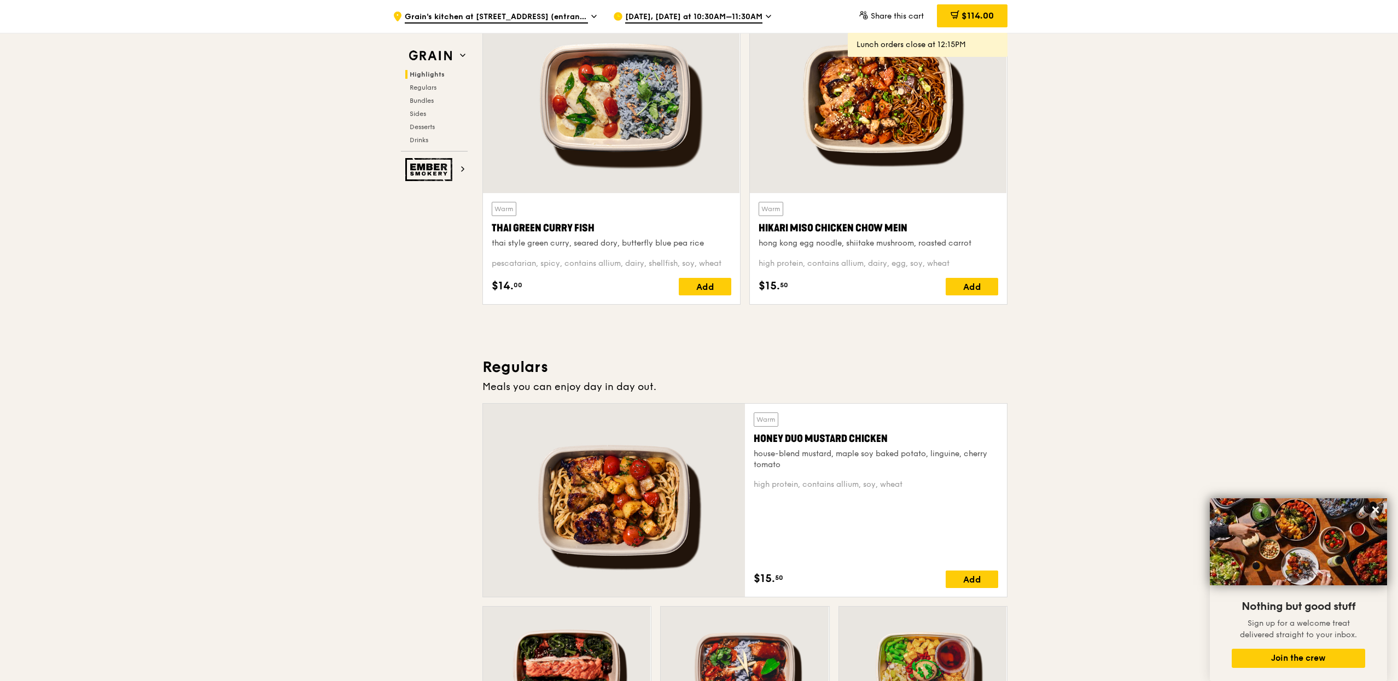
scroll to position [394, 0]
